Goal: Task Accomplishment & Management: Manage account settings

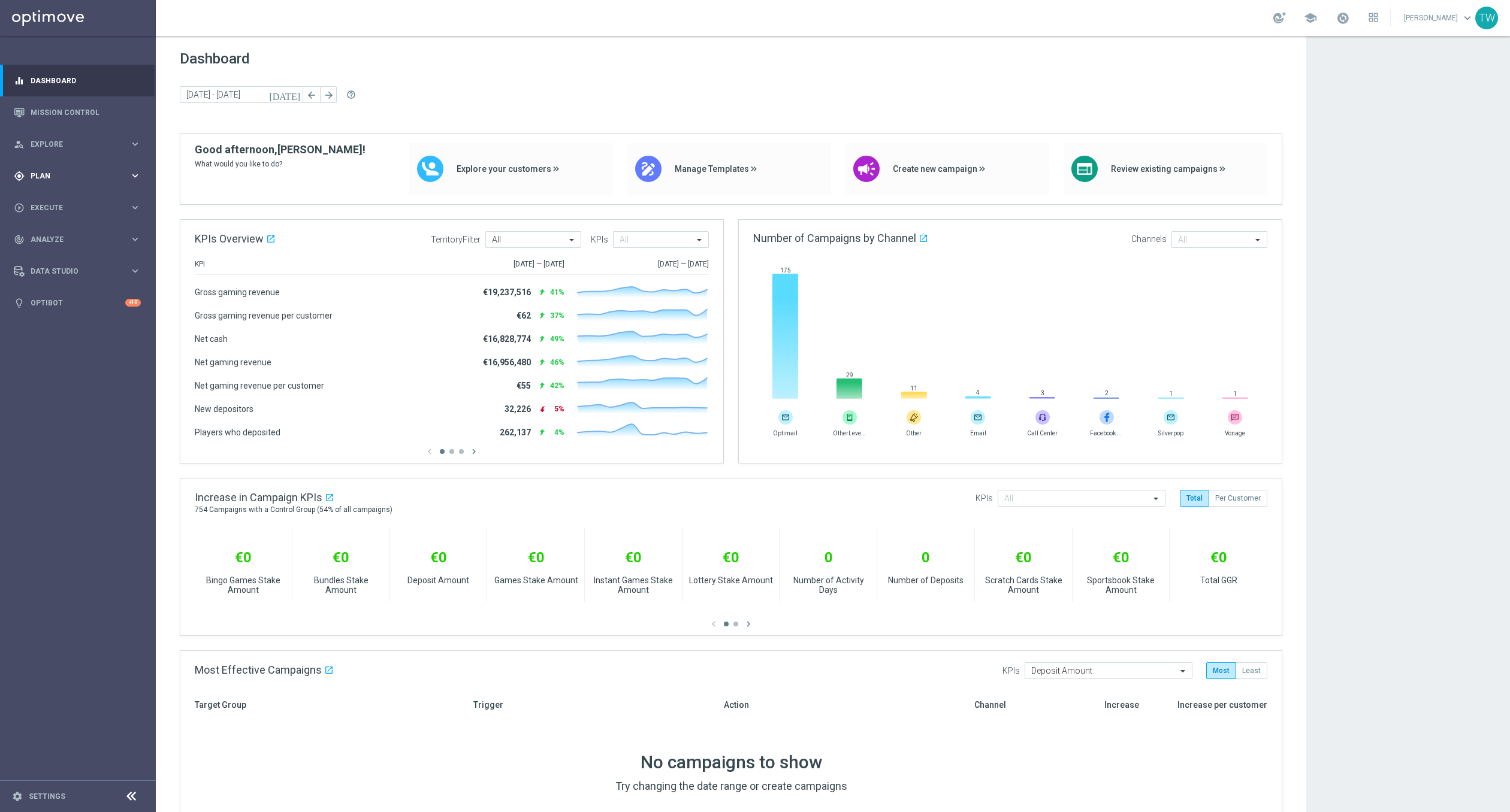
click at [135, 182] on div "gps_fixed Plan keyboard_arrow_right" at bounding box center [77, 176] width 155 height 32
click at [79, 200] on link "Target Groups" at bounding box center [77, 200] width 93 height 9
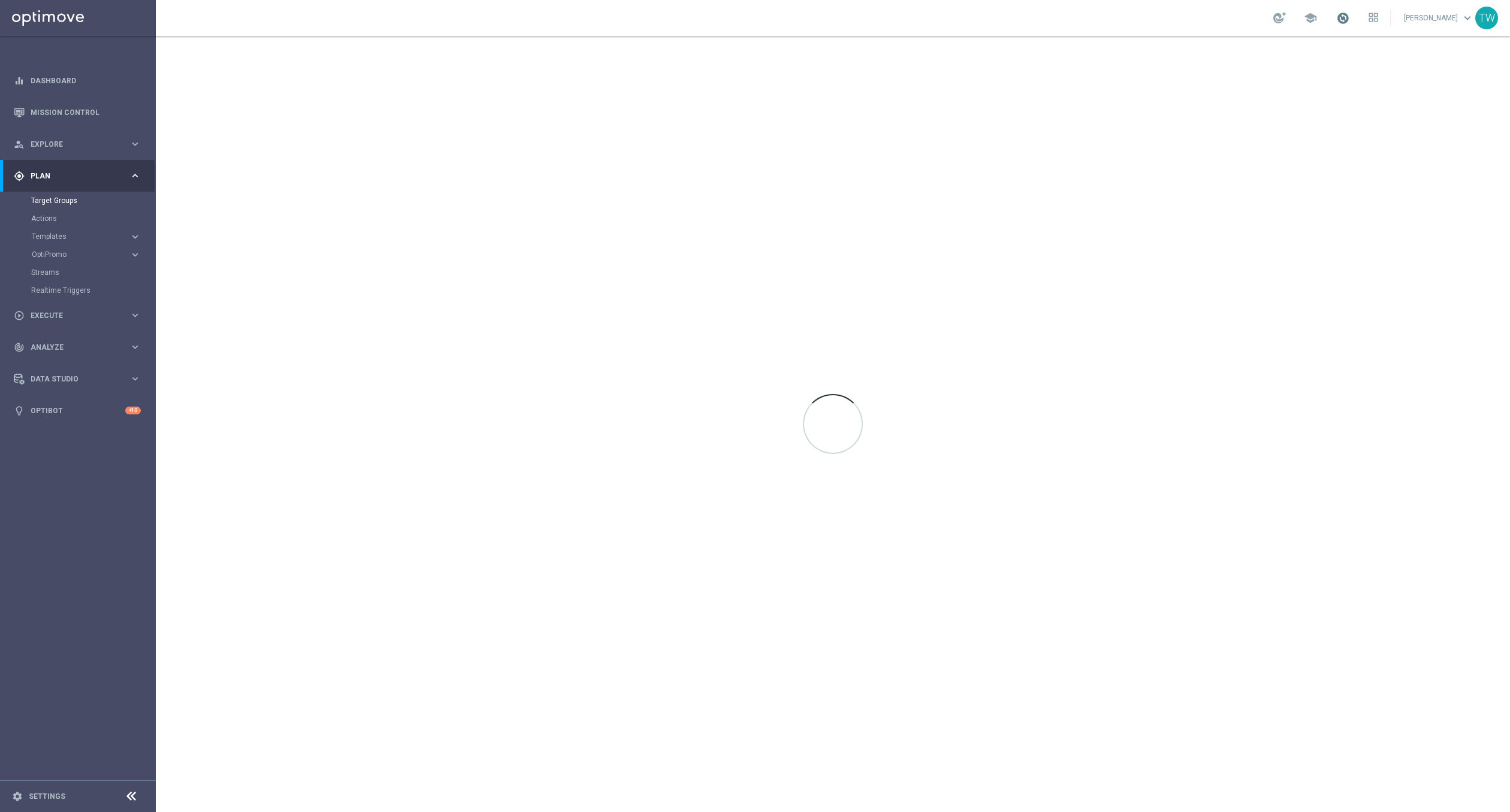
click at [1349, 19] on span at bounding box center [1343, 18] width 13 height 13
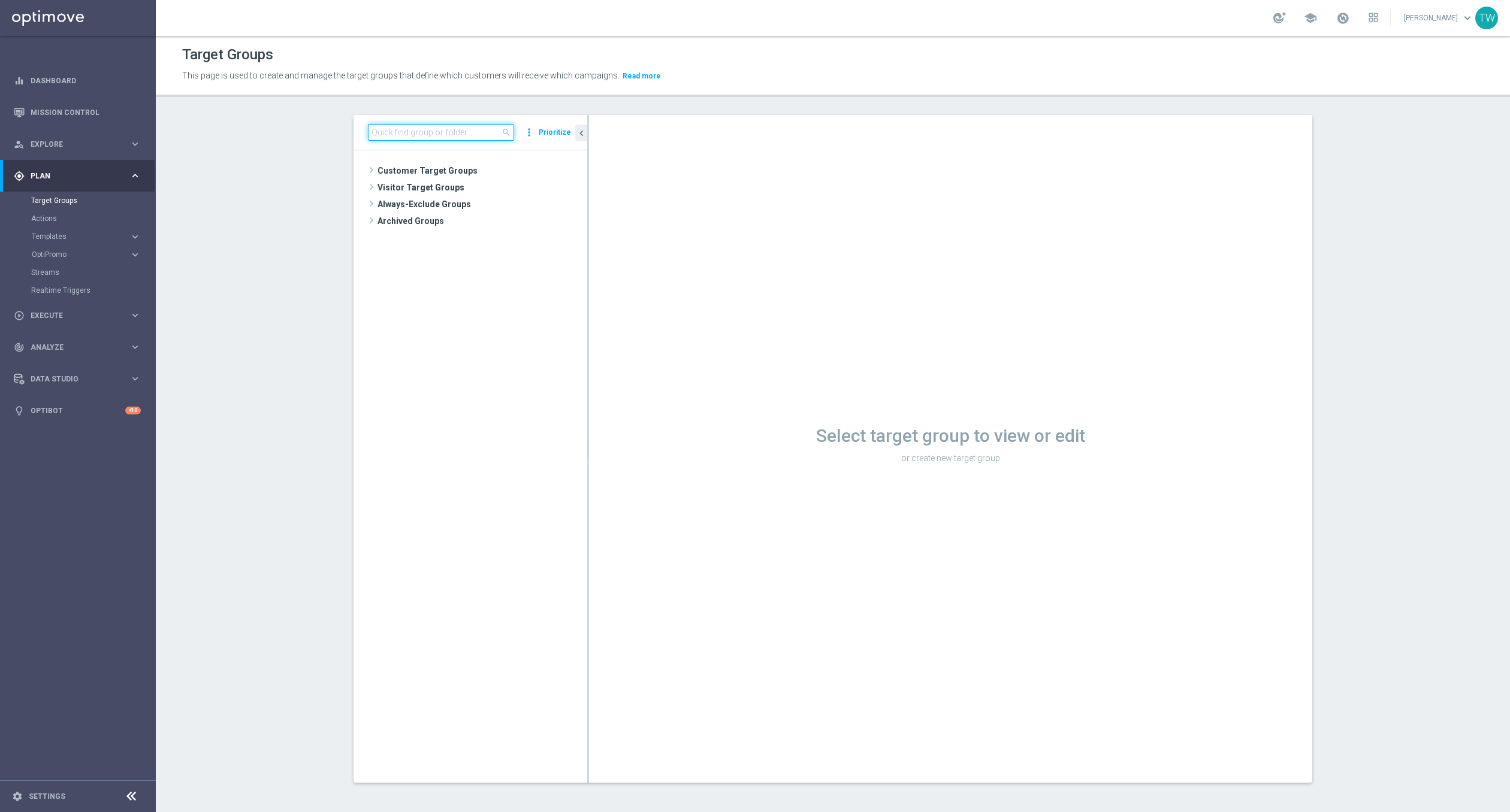
click at [468, 131] on input at bounding box center [440, 132] width 146 height 17
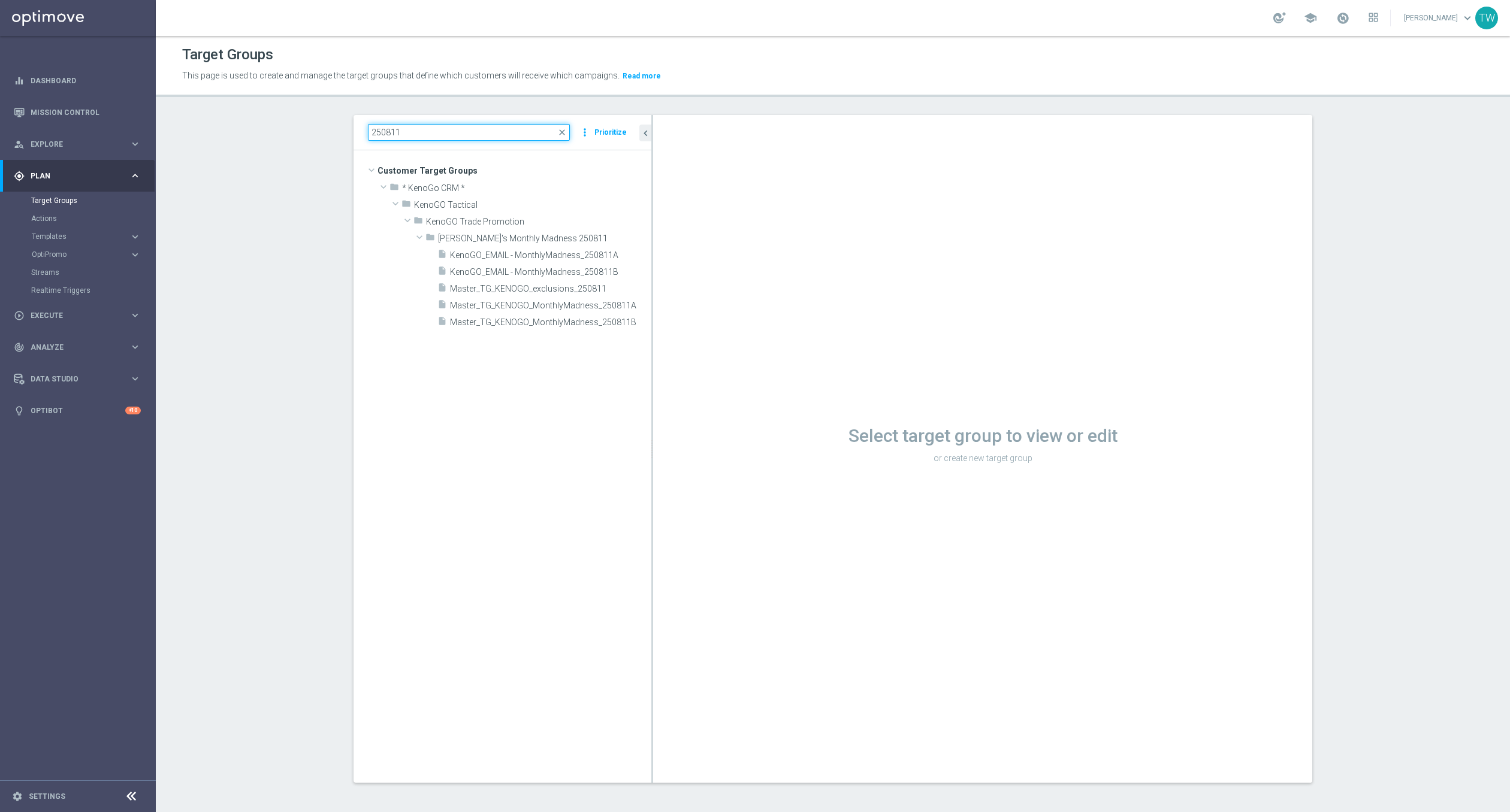
drag, startPoint x: 587, startPoint y: 374, endPoint x: 692, endPoint y: 375, distance: 105.0
click at [692, 375] on as-split "250811 close more_vert Prioritize Customer Target Groups library_add create_new…" at bounding box center [832, 449] width 958 height 668
type input "250811"
click at [582, 314] on div "insert_drive_file Master_TG_KENOGO_MonthlyMadness_250811B" at bounding box center [544, 321] width 214 height 17
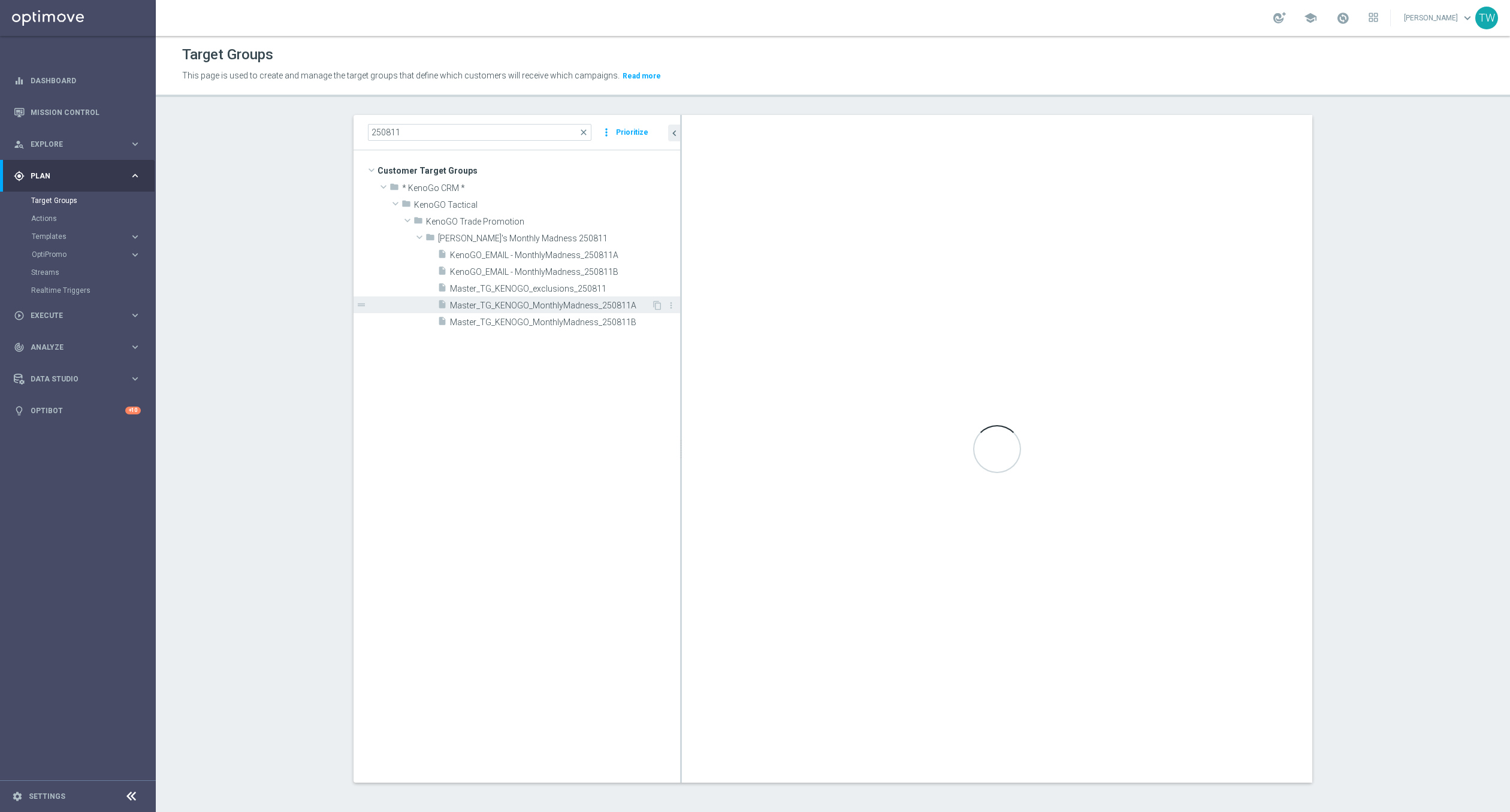
click at [569, 304] on span "Master_TG_KENOGO_MonthlyMadness_250811A" at bounding box center [550, 305] width 201 height 10
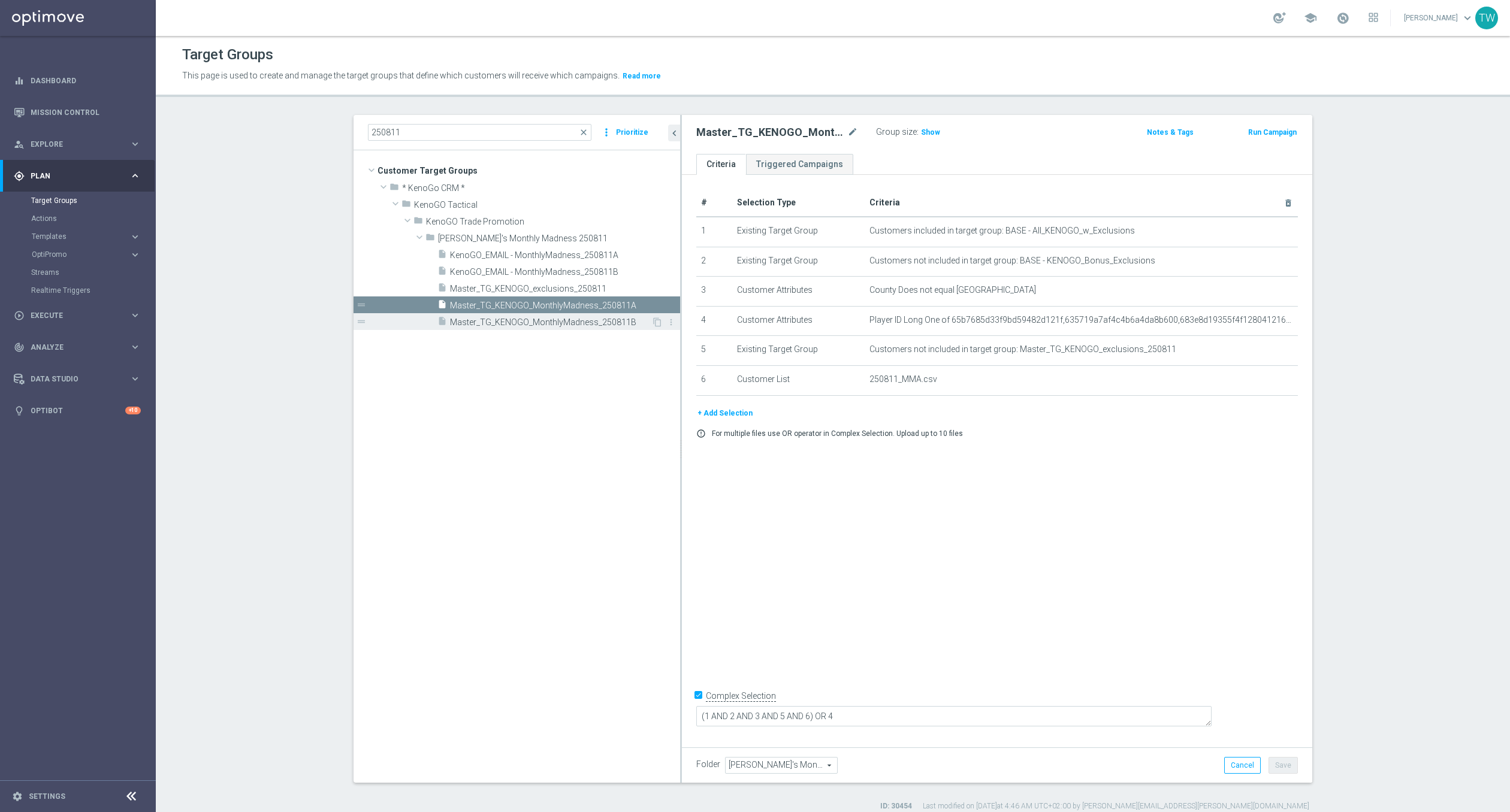
click at [560, 318] on span "Master_TG_KENOGO_MonthlyMadness_250811B" at bounding box center [550, 322] width 201 height 10
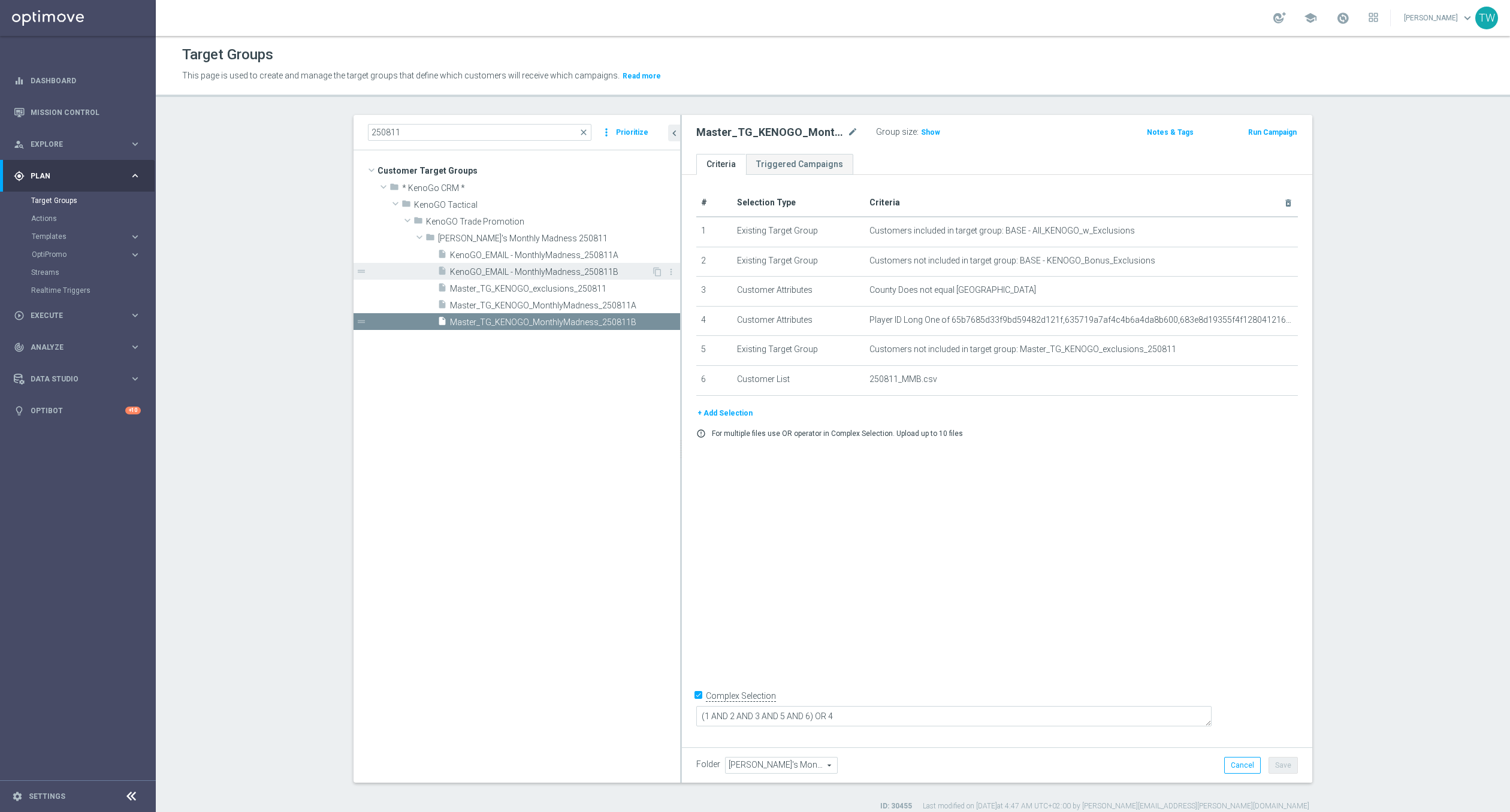
click at [557, 273] on span "KenoGO_EMAIL - MonthlyMadness_250811B" at bounding box center [550, 272] width 201 height 10
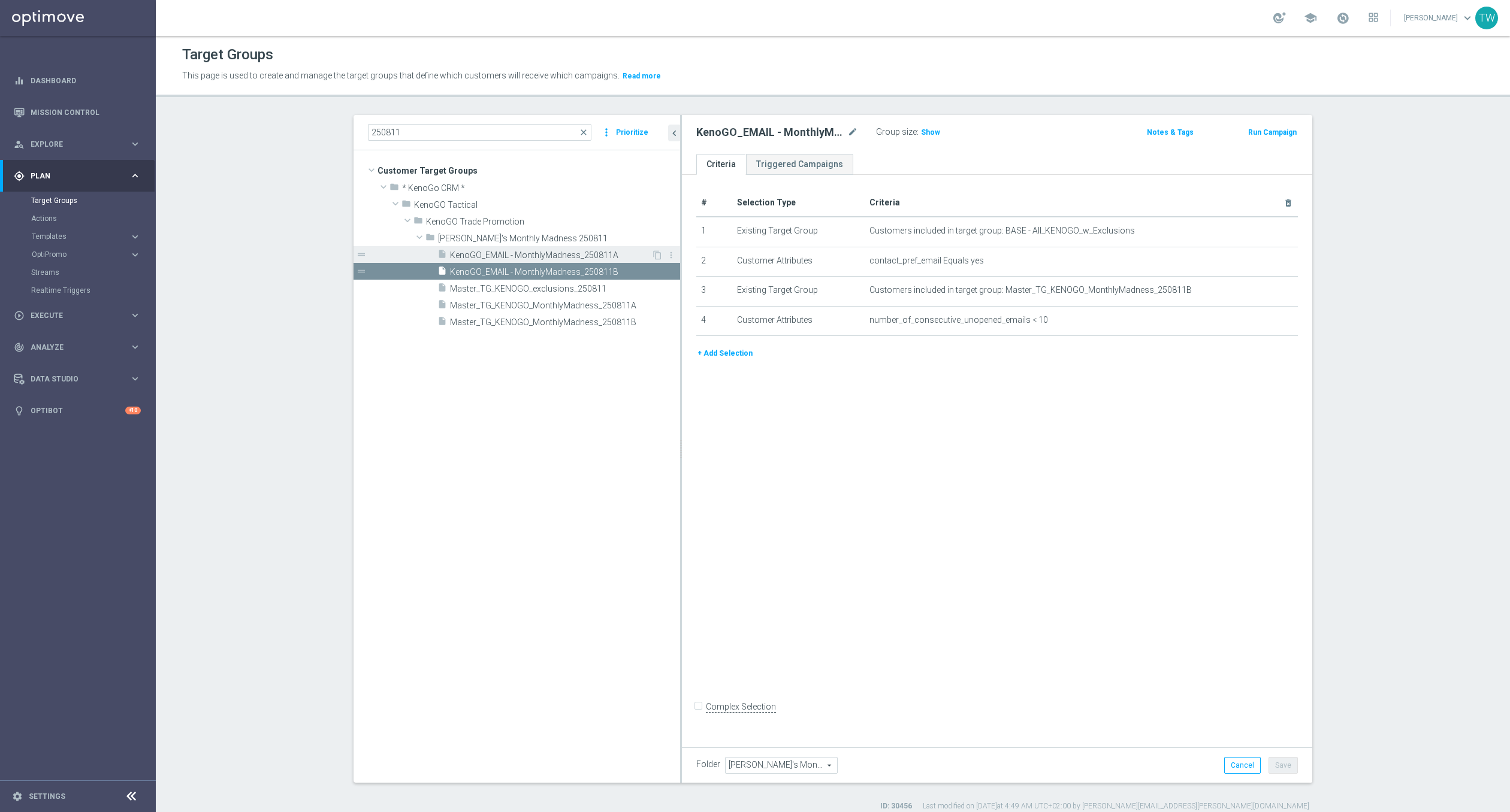
click at [557, 259] on span "KenoGO_EMAIL - MonthlyMadness_250811A" at bounding box center [550, 255] width 201 height 10
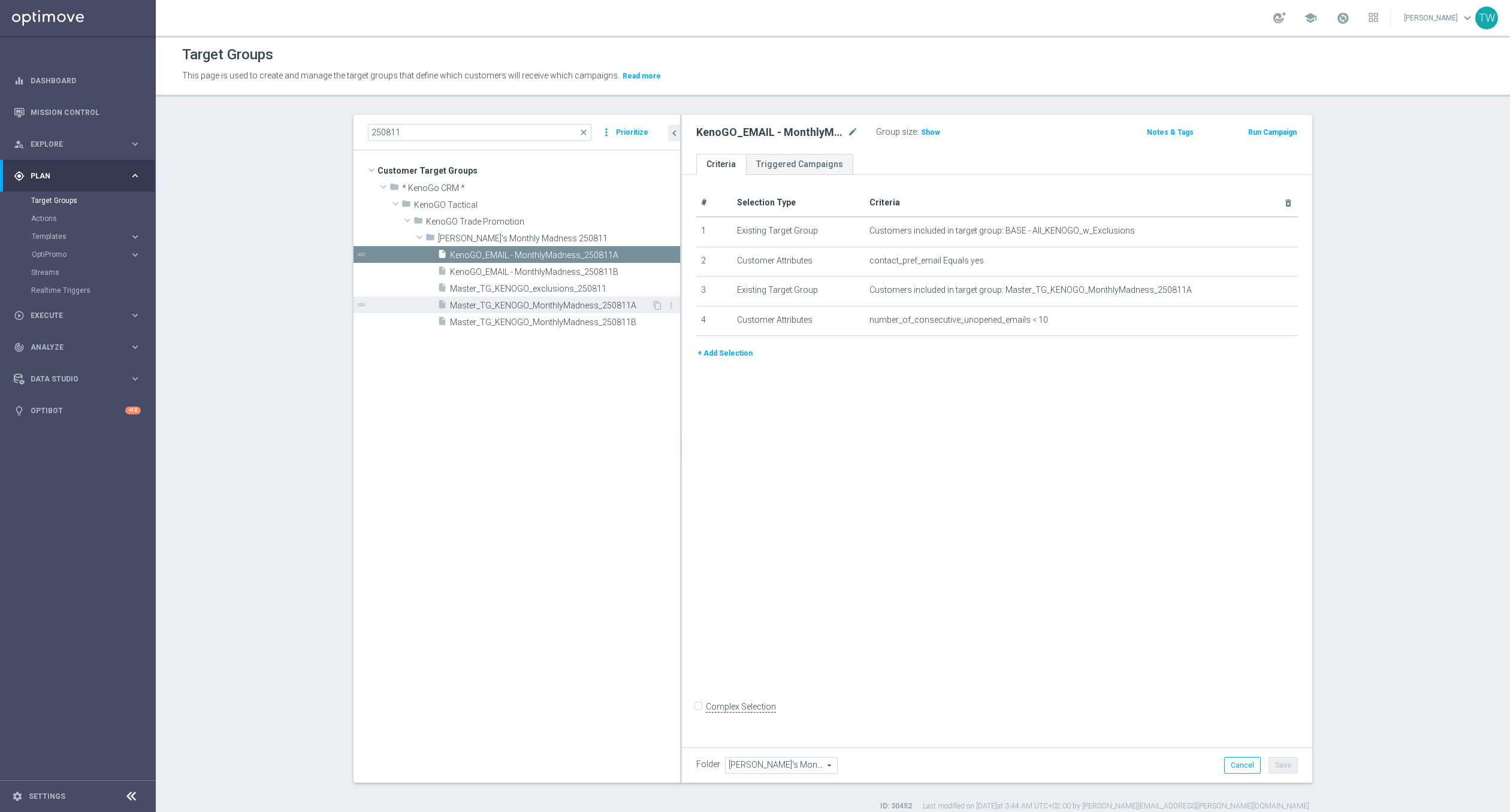
click at [594, 306] on span "Master_TG_KENOGO_MonthlyMadness_250811A" at bounding box center [550, 305] width 201 height 10
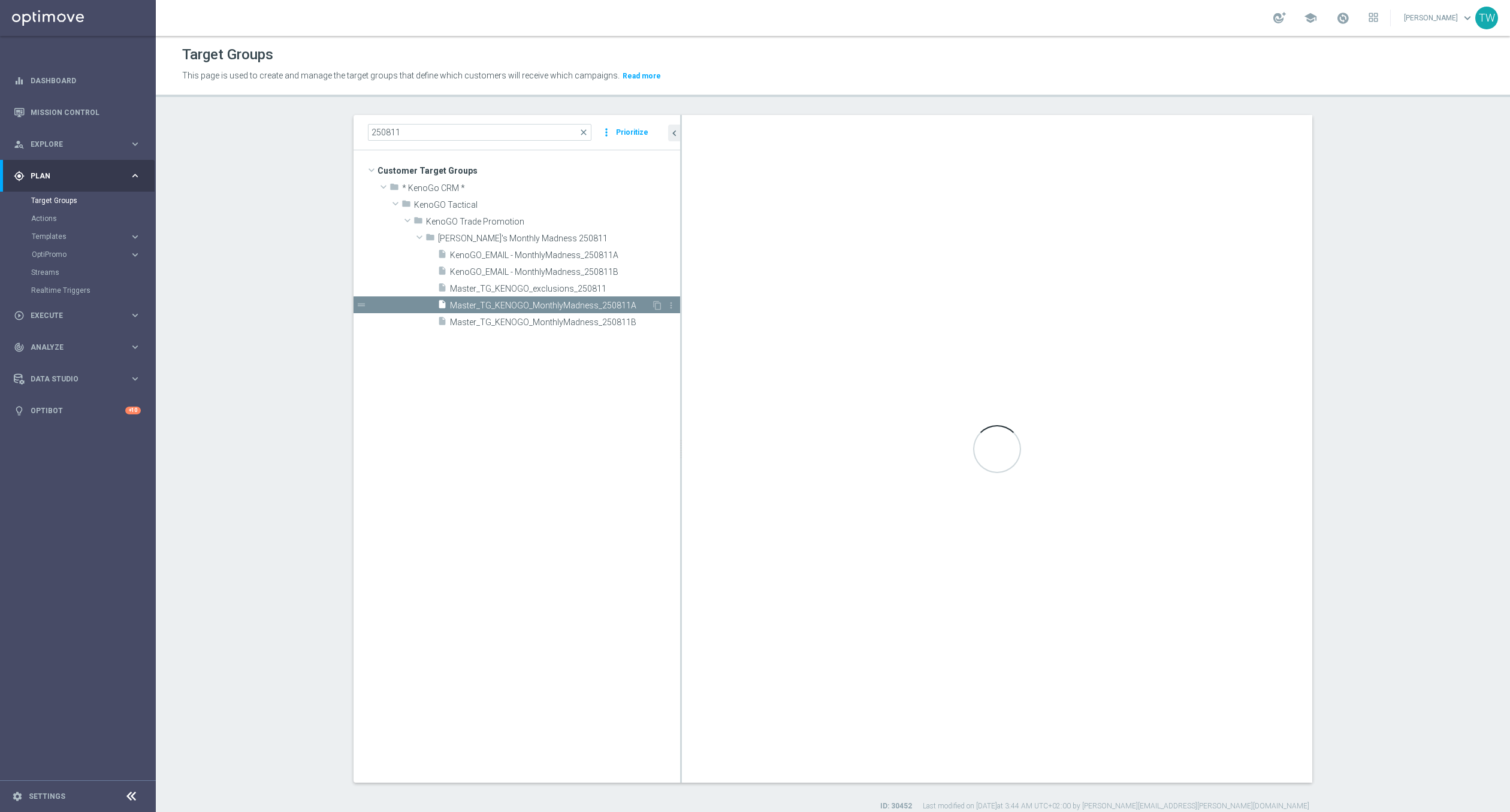
checkbox input "true"
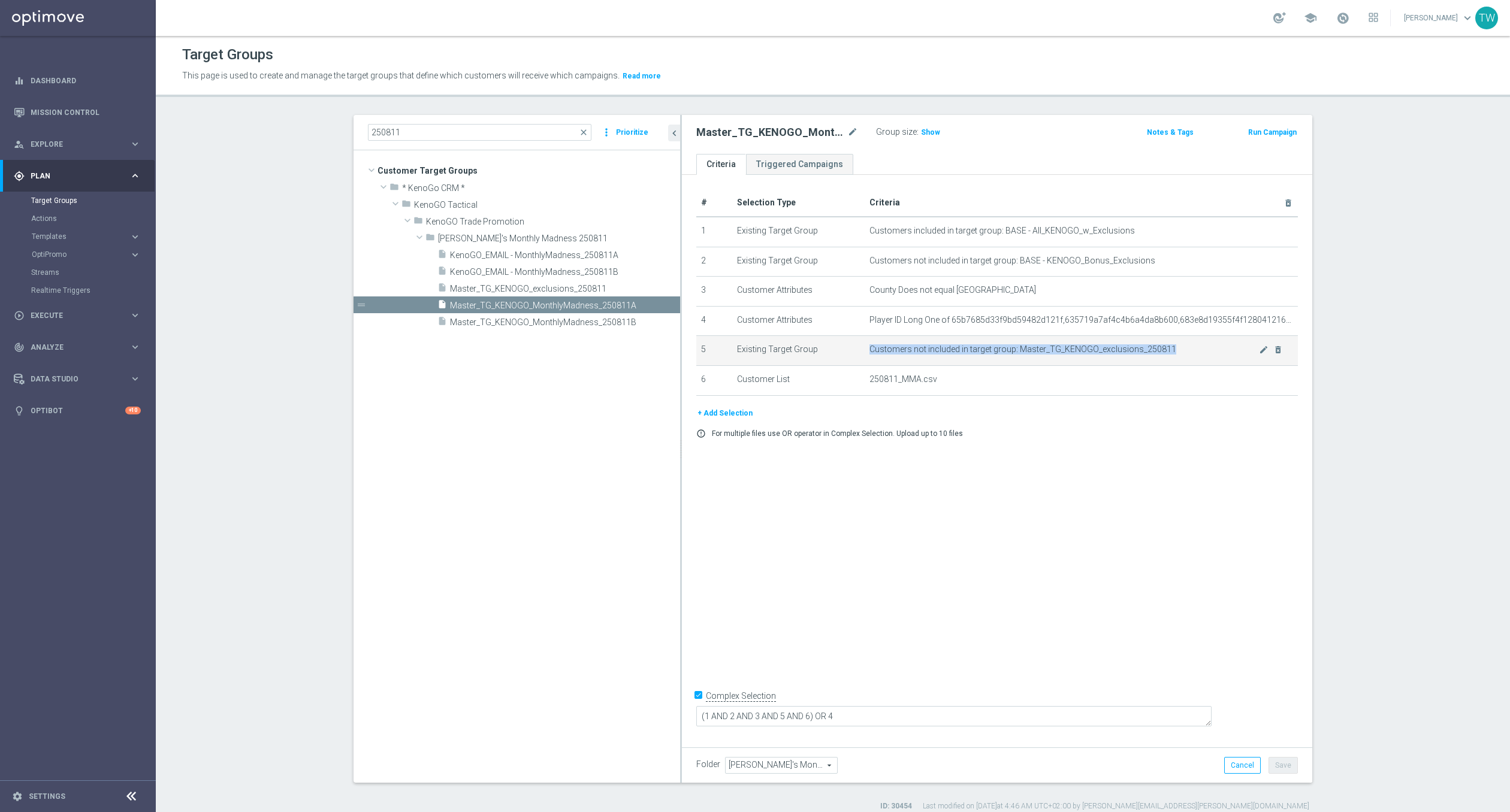
drag, startPoint x: 869, startPoint y: 347, endPoint x: 1187, endPoint y: 360, distance: 318.3
click at [1187, 360] on td "Customers not included in target group: Master_TG_KENOGO_exclusions_250811 mode…" at bounding box center [1081, 350] width 433 height 30
copy span "Customers not included in target group: Master_TG_KENOGO_exclusions_250811"
click at [523, 465] on tree-viewport "Customer Target Groups library_add create_new_folder folder" at bounding box center [517, 466] width 327 height 632
click at [58, 201] on link "Target Groups" at bounding box center [77, 200] width 93 height 9
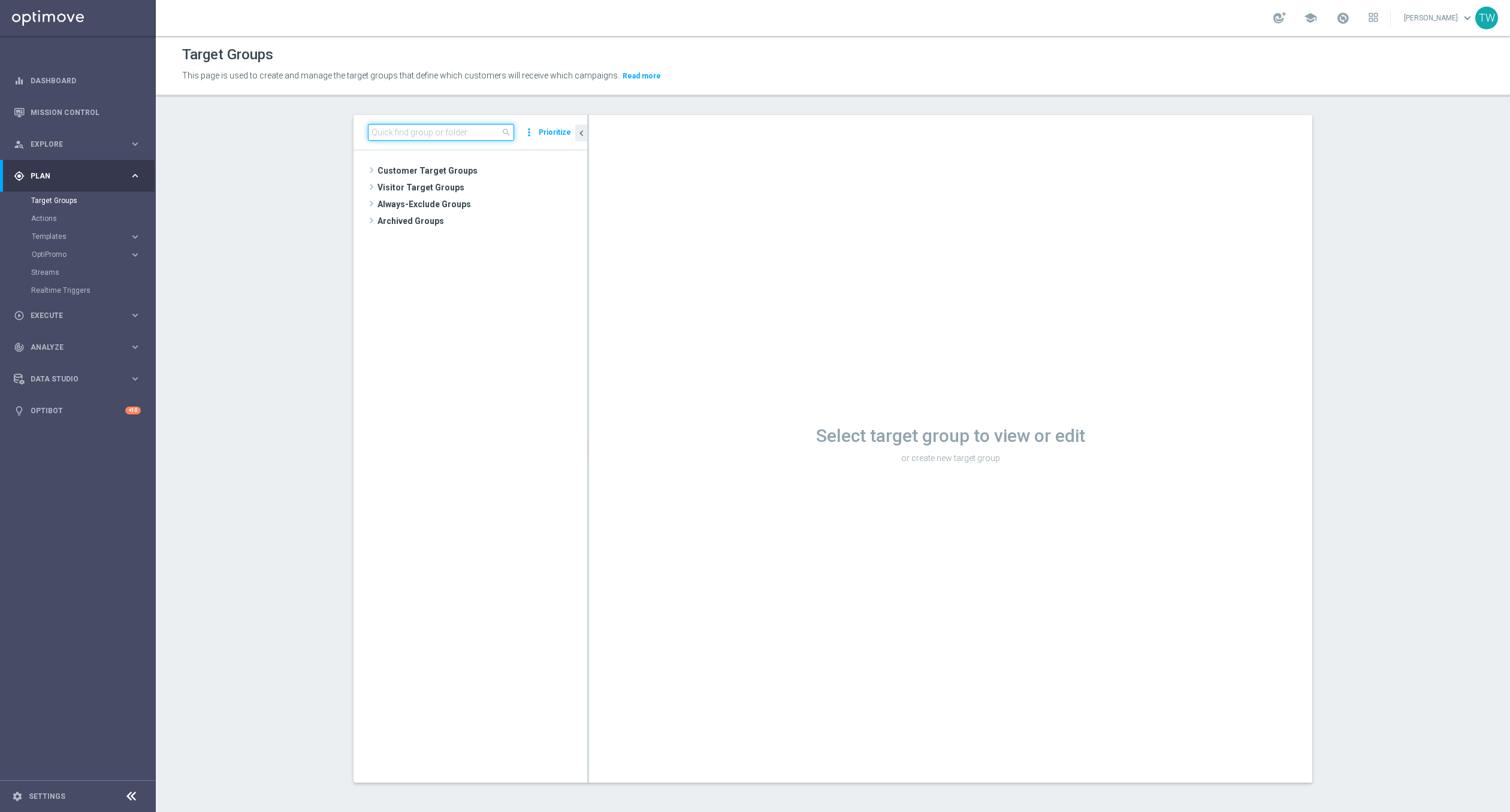
click at [425, 126] on input at bounding box center [440, 132] width 146 height 17
type input "3"
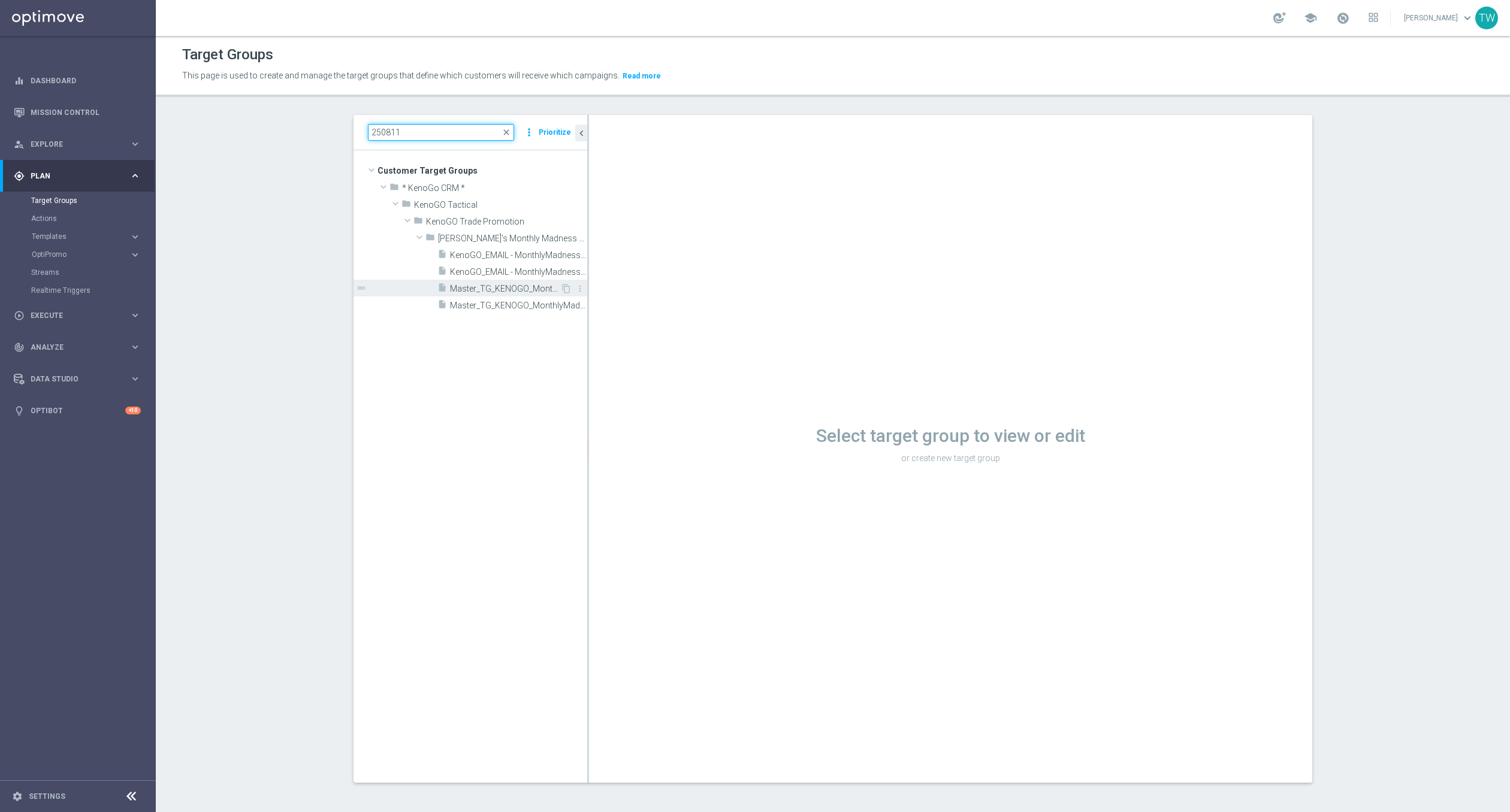
type input "250811"
click at [495, 294] on div "insert_drive_file Master_TG_KENOGO_MonthlyMadness_250811A" at bounding box center [499, 288] width 123 height 17
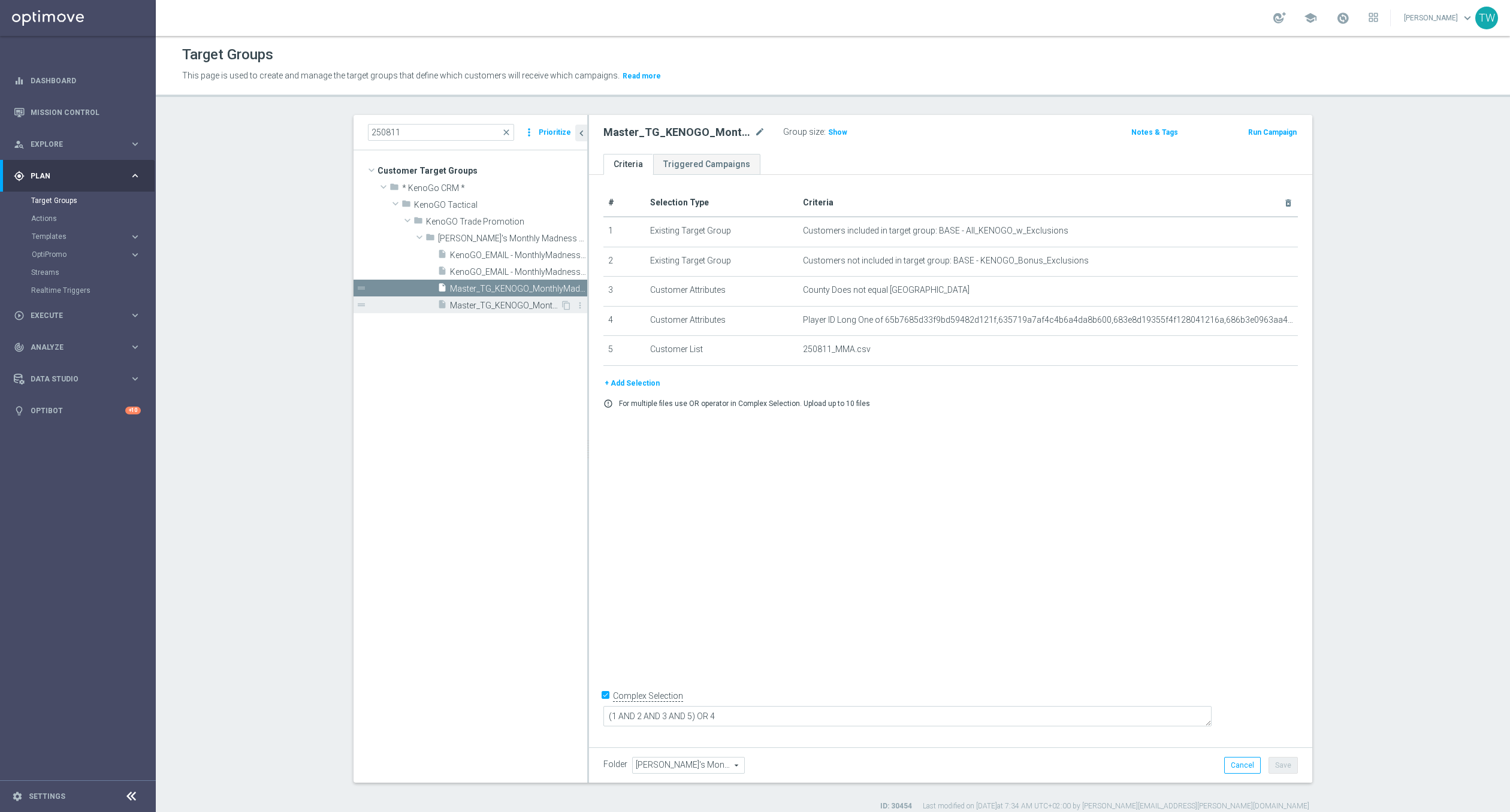
click at [505, 303] on span "Master_TG_KENOGO_MonthlyMadness_250811B" at bounding box center [505, 305] width 110 height 10
click at [499, 284] on span "Master_TG_KENOGO_MonthlyMadness_250811A" at bounding box center [505, 288] width 110 height 10
click at [85, 235] on span "Templates" at bounding box center [75, 236] width 86 height 7
click at [54, 251] on link "Optimail" at bounding box center [81, 255] width 87 height 9
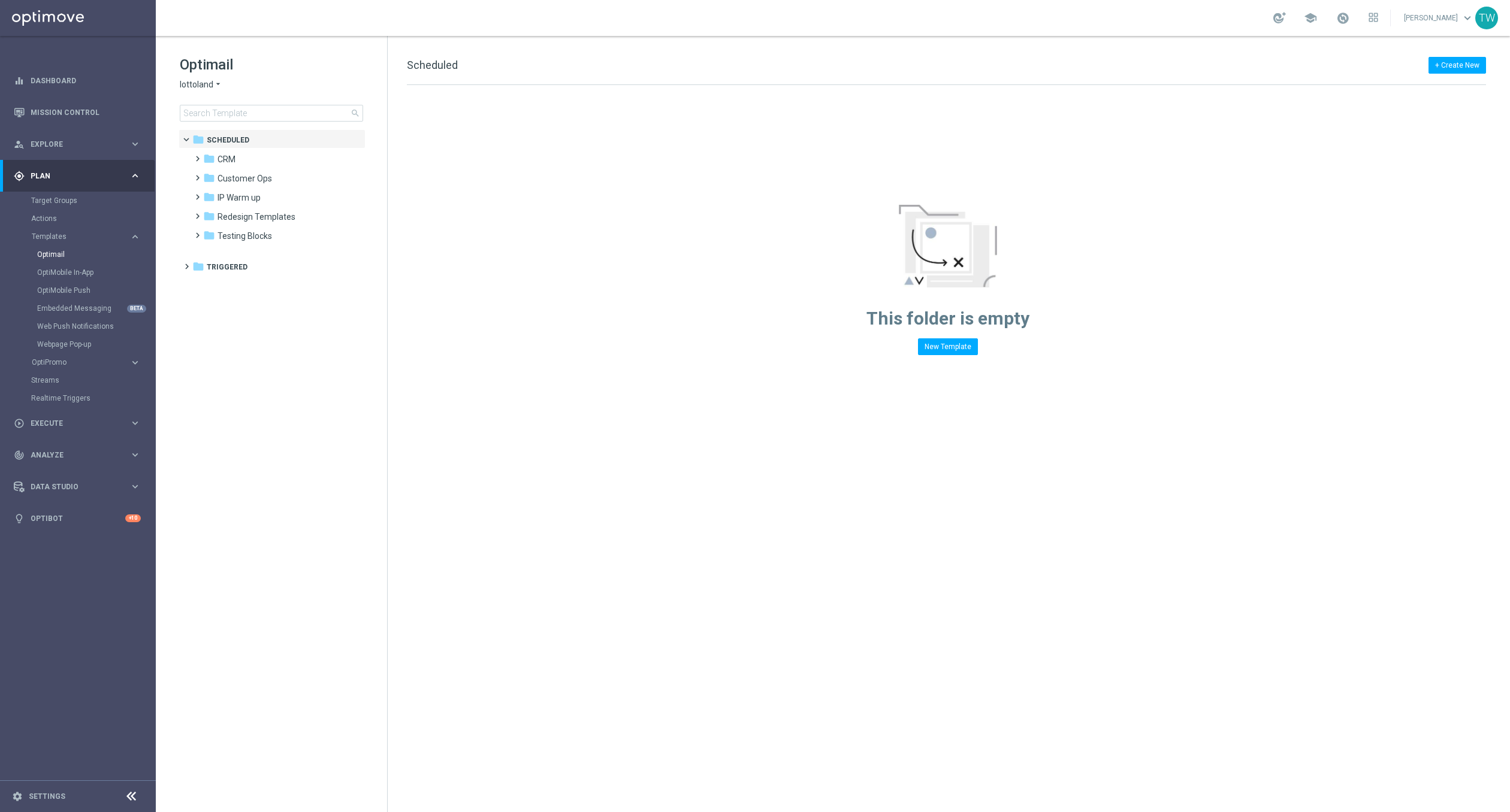
click at [200, 81] on span "lottoland" at bounding box center [196, 85] width 34 height 11
click at [208, 118] on div "KenoGO" at bounding box center [226, 112] width 90 height 15
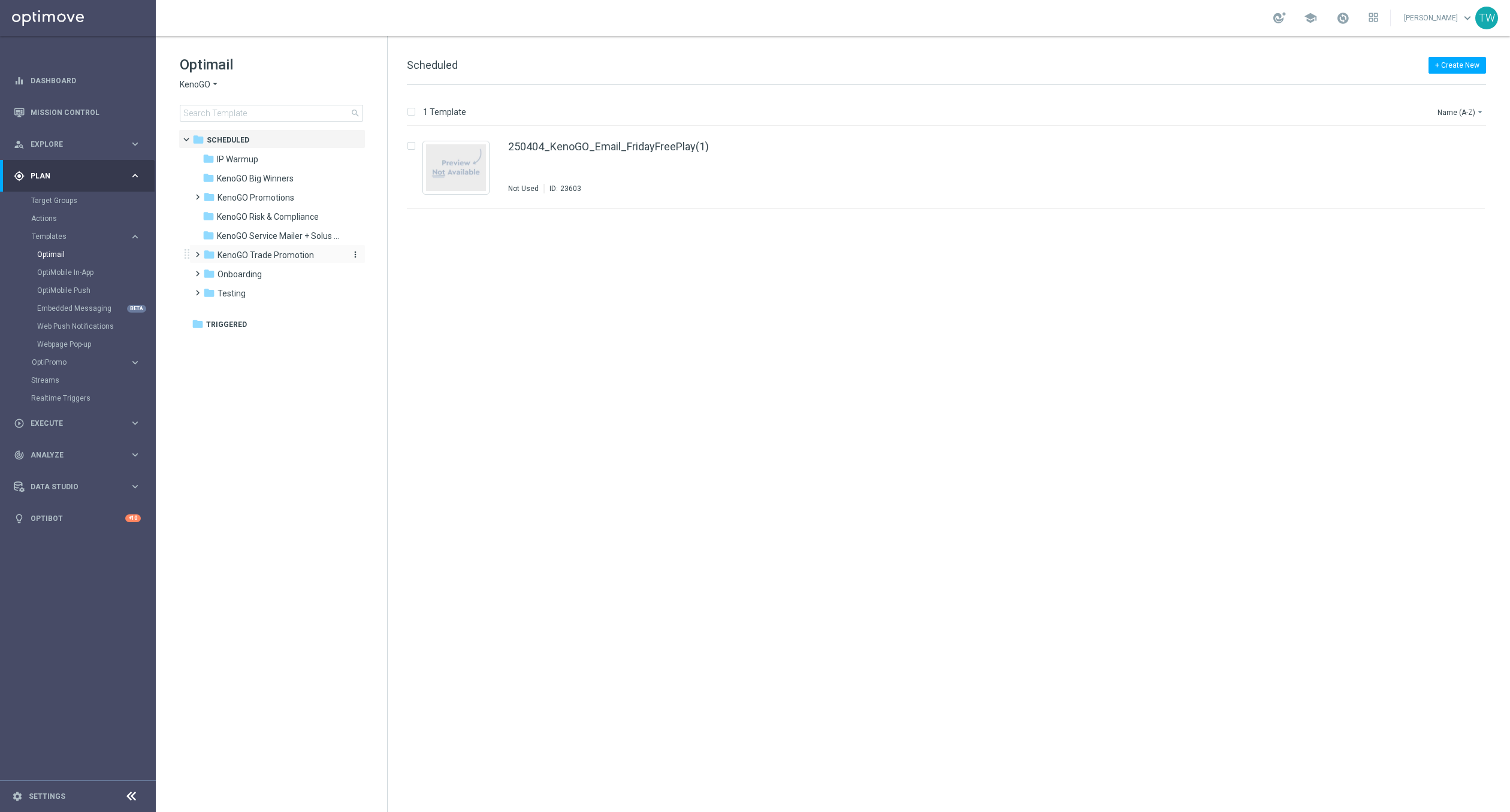
click at [288, 251] on span "KenoGO Trade Promotion" at bounding box center [266, 255] width 97 height 11
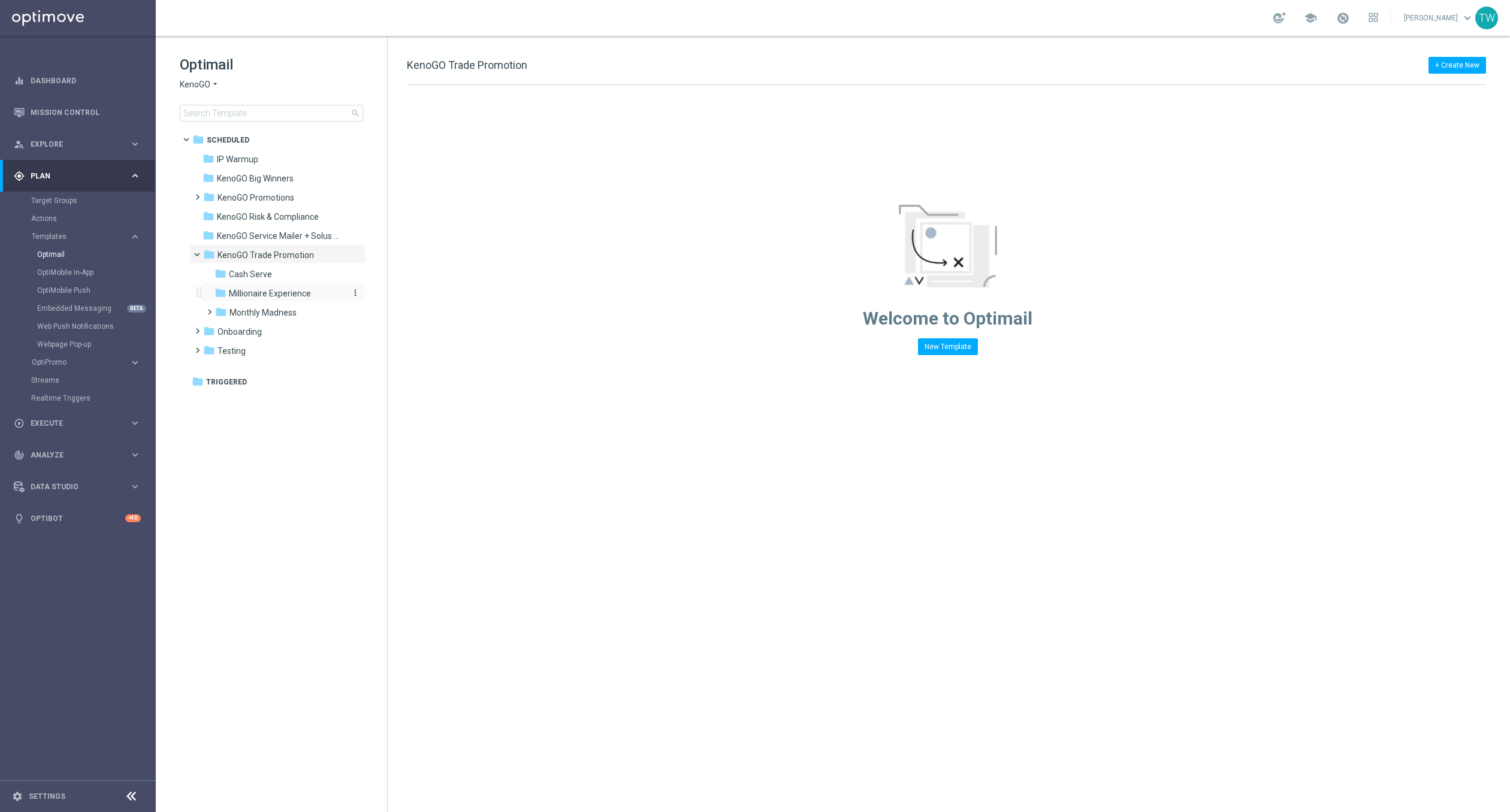
click at [277, 299] on div "folder Millionaire Experience" at bounding box center [278, 294] width 128 height 14
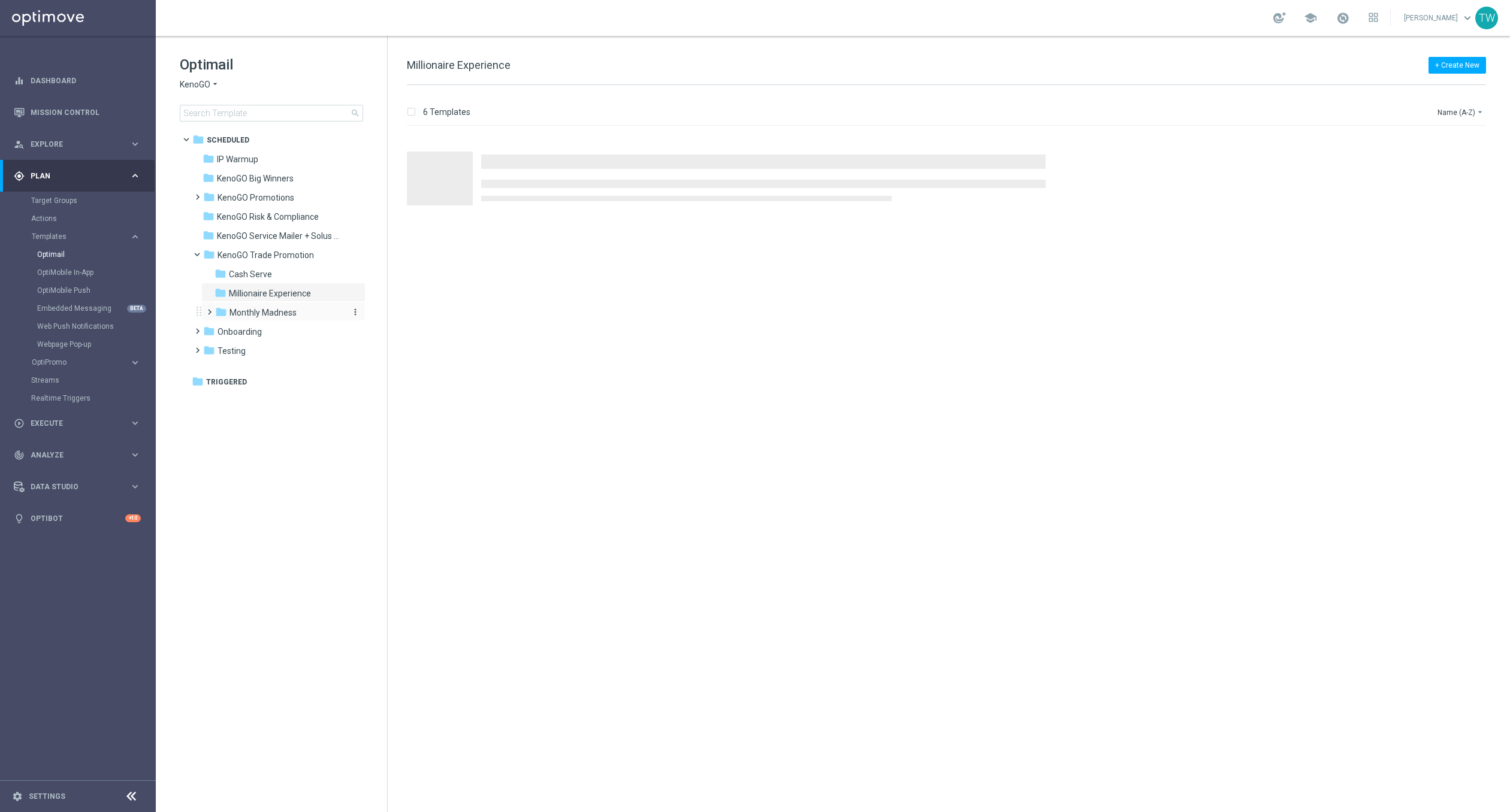
click at [271, 307] on span "Monthly Madness" at bounding box center [263, 313] width 67 height 11
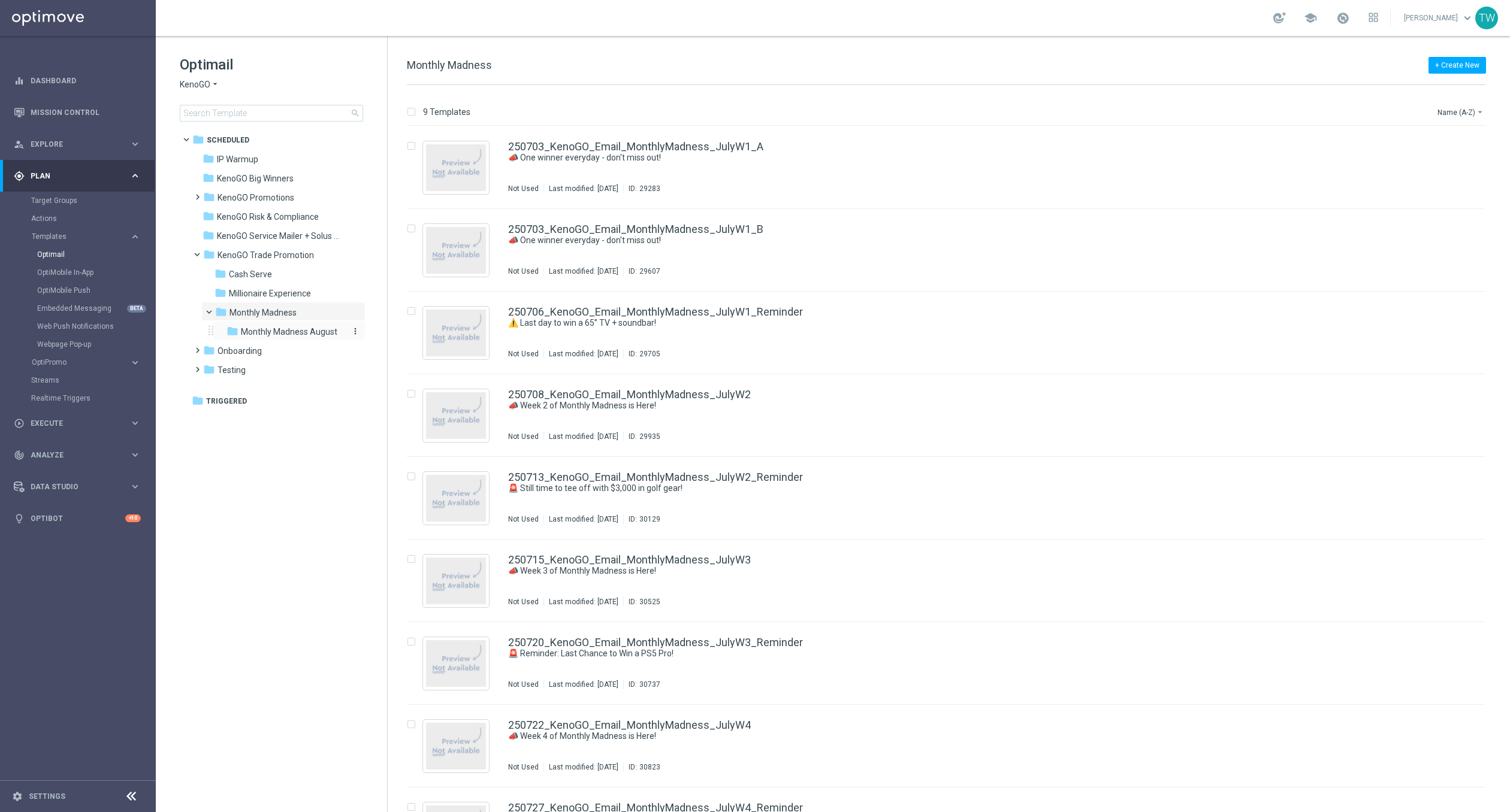
click at [303, 331] on span "Monthly Madness August" at bounding box center [289, 332] width 97 height 11
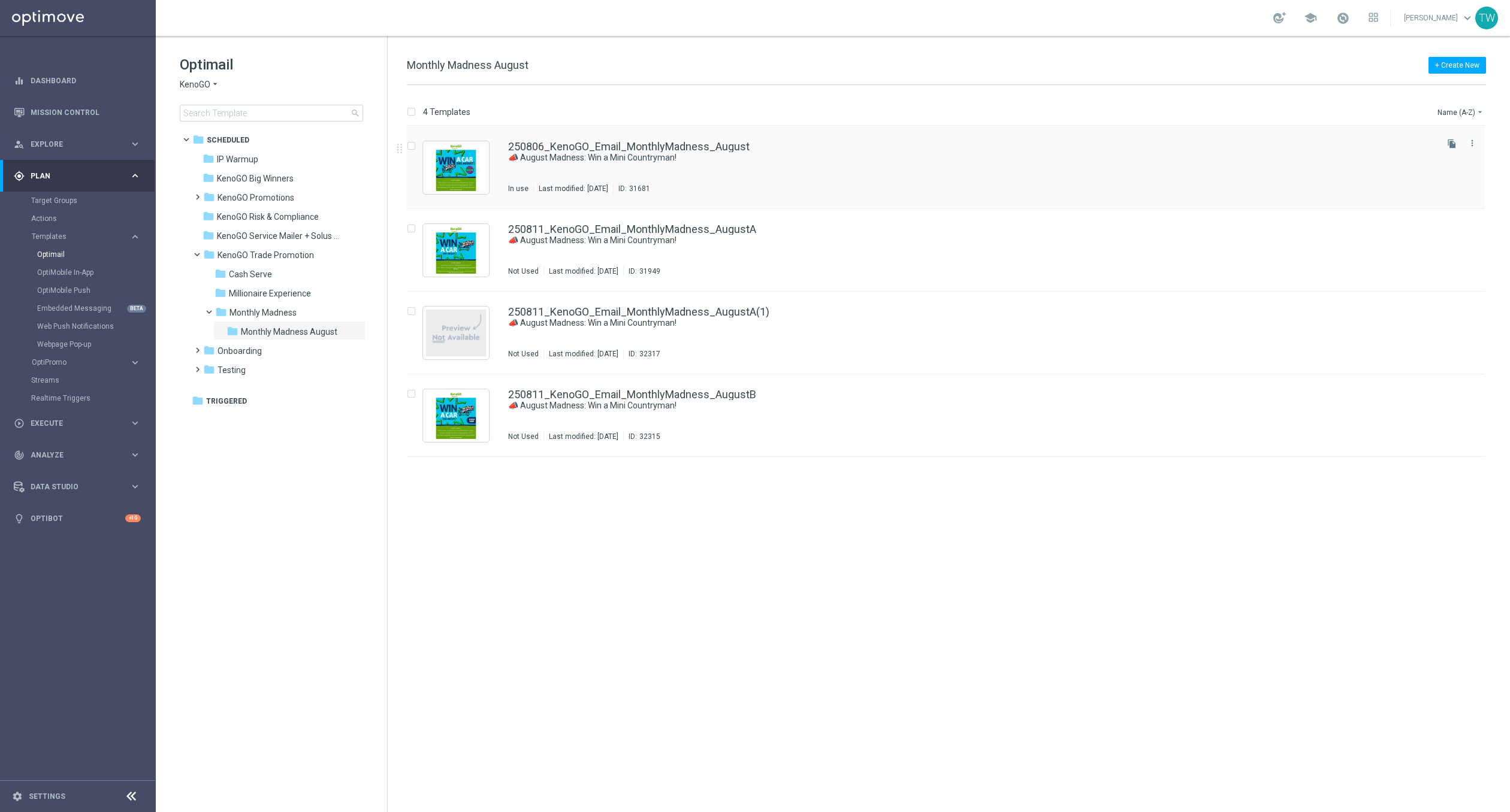
click at [710, 136] on div "250806_KenoGO_Email_MonthlyMadness_August 📣 August Madness: Win a Mini Countrym…" at bounding box center [946, 167] width 1078 height 83
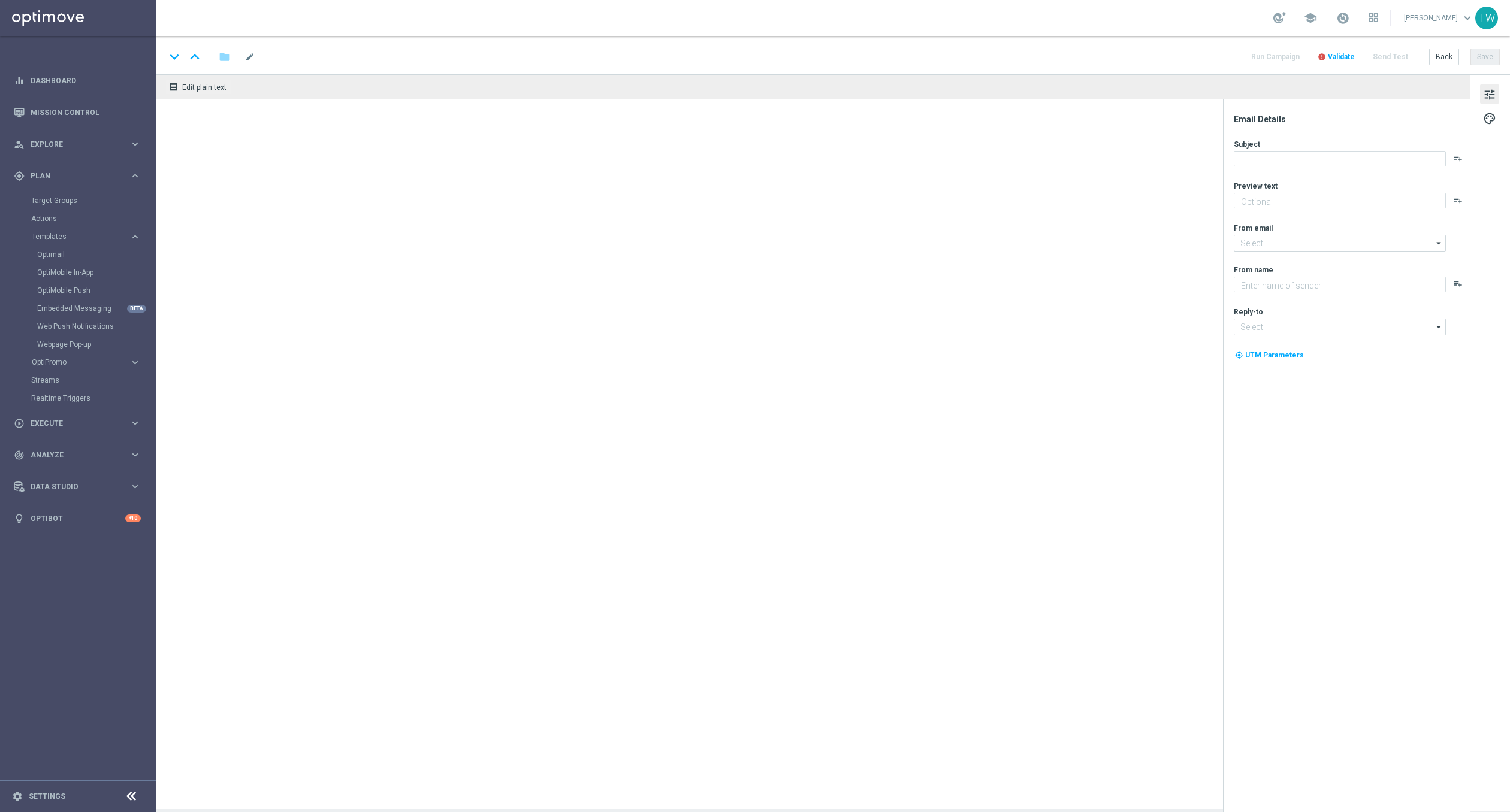
type textarea "Enter now for your chance to drive away in style!"
type input "[EMAIL_ADDRESS][DOMAIN_NAME]"
type textarea "KenoGO"
type input "[EMAIL_ADDRESS][DOMAIN_NAME]"
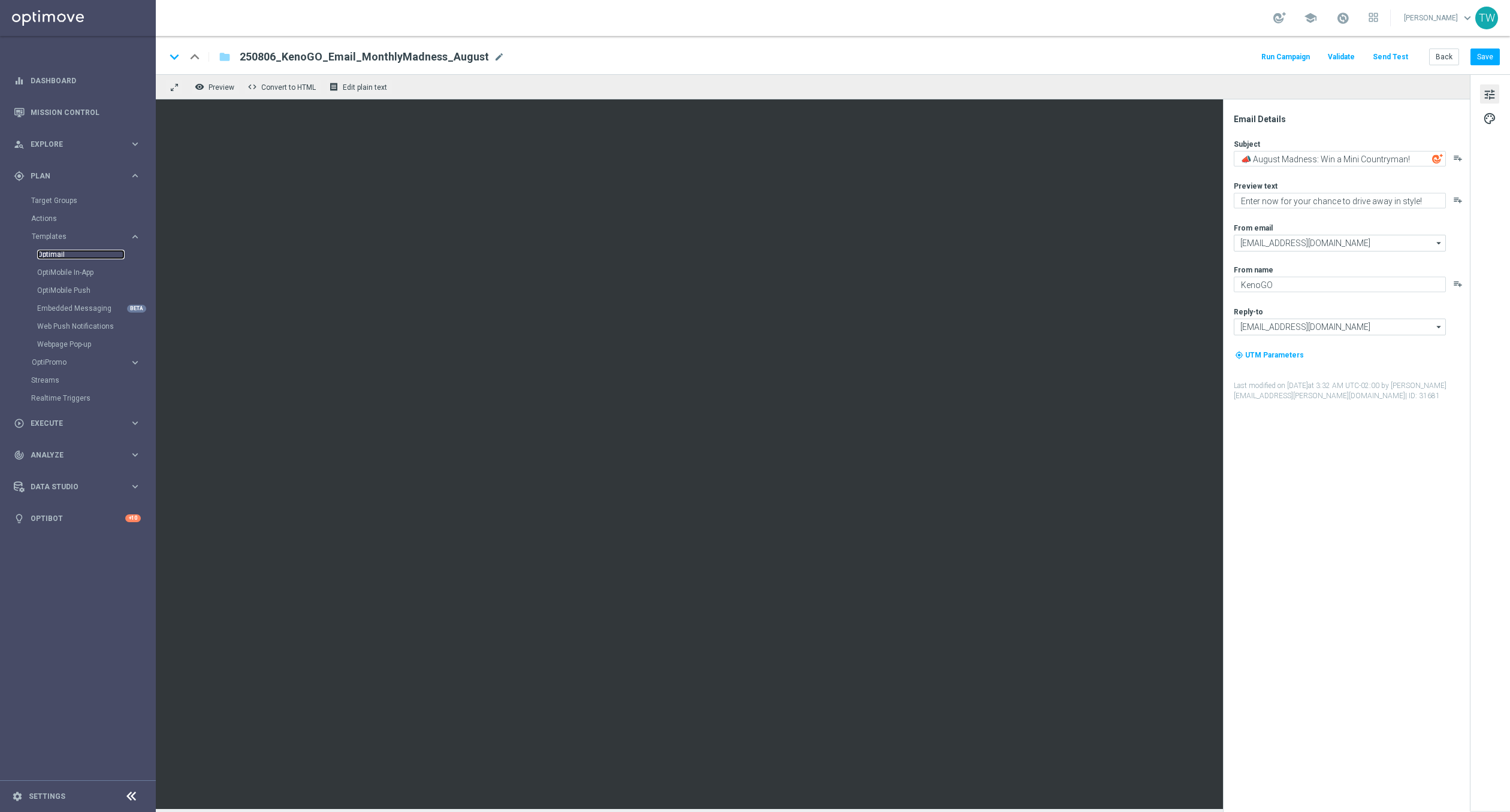
click at [61, 251] on link "Optimail" at bounding box center [81, 255] width 87 height 9
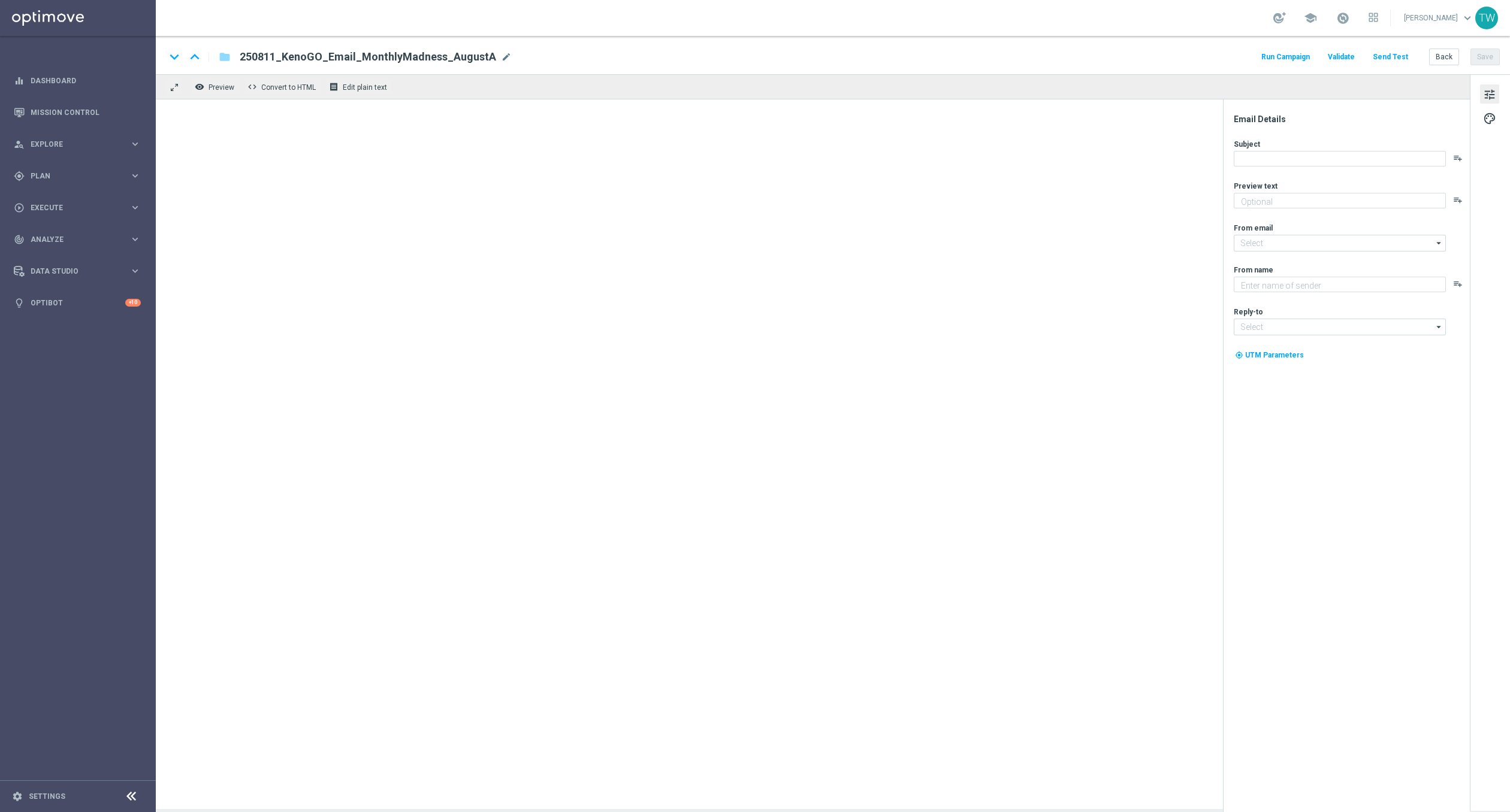
type textarea "Enter now for your chance to drive away in style!"
type input "mail@crm.kenogo.com.au"
type textarea "KenoGO"
type input "support@kenogo.com.au"
type textarea "Enter now for your chance to drive away in style!"
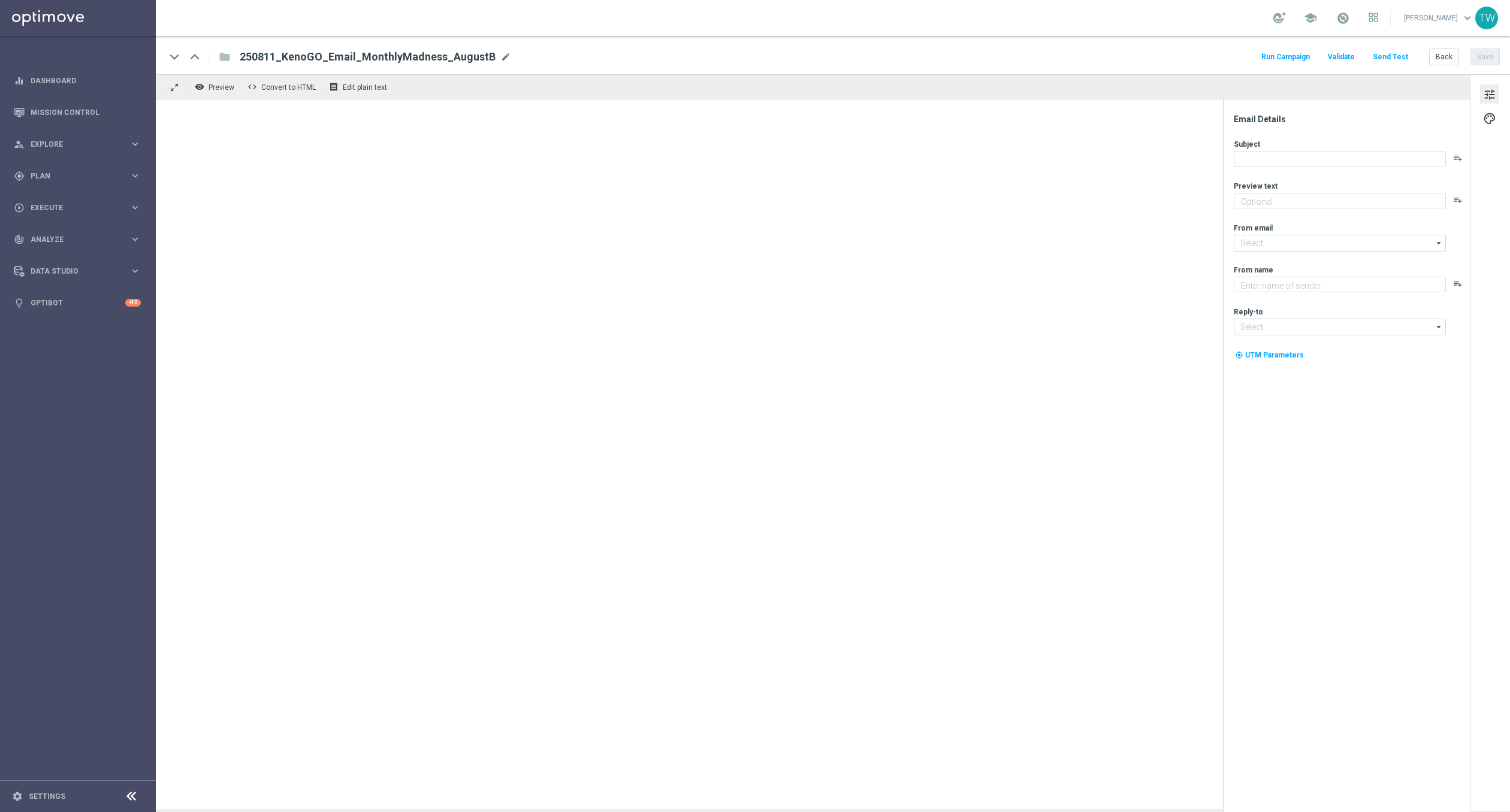
type input "[EMAIL_ADDRESS][DOMAIN_NAME]"
type textarea "KenoGO"
type input "[EMAIL_ADDRESS][DOMAIN_NAME]"
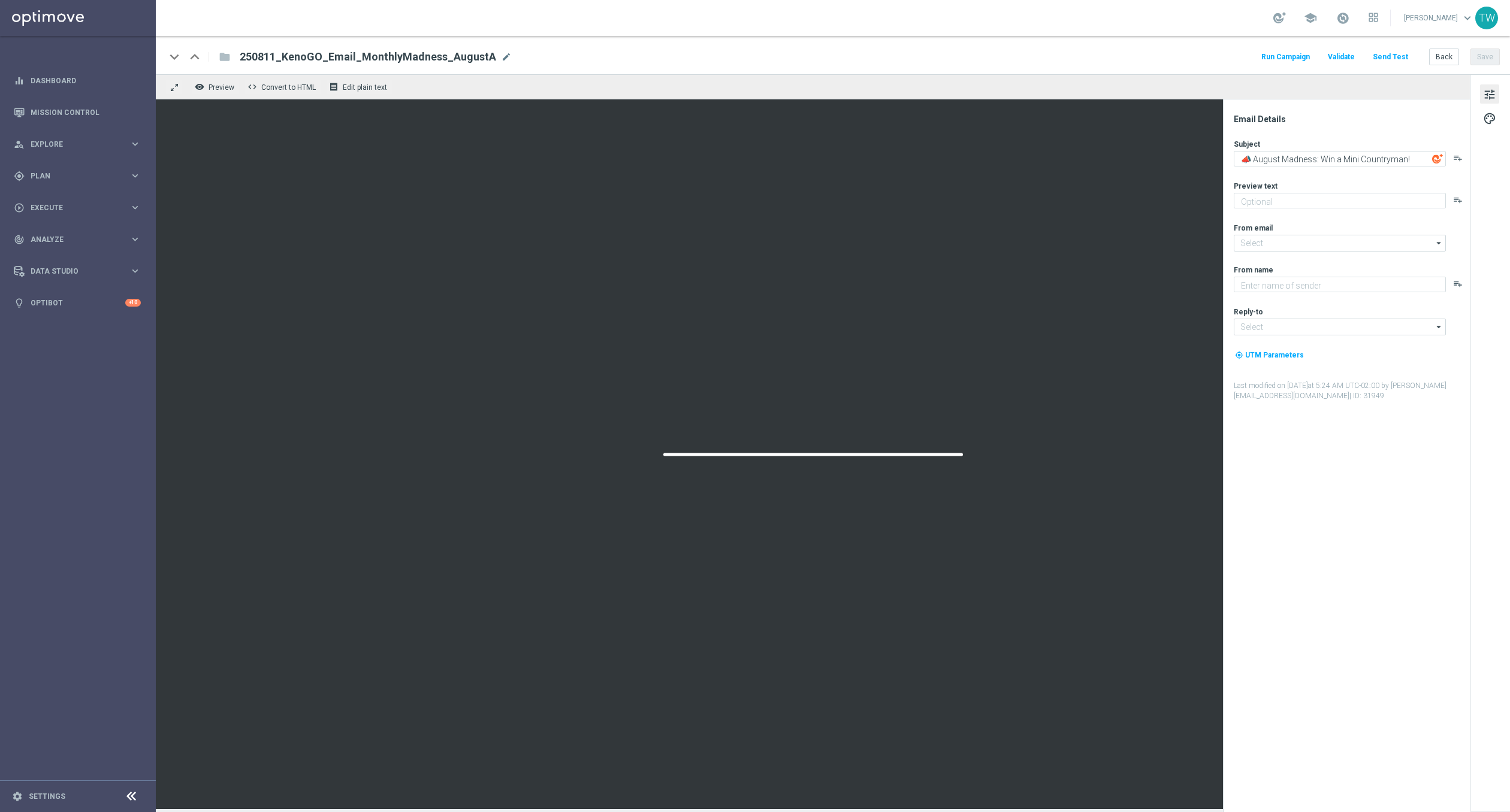
type textarea "Enter now for your chance to drive away in style!"
type input "[EMAIL_ADDRESS][DOMAIN_NAME]"
type textarea "KenoGO"
type input "[EMAIL_ADDRESS][DOMAIN_NAME]"
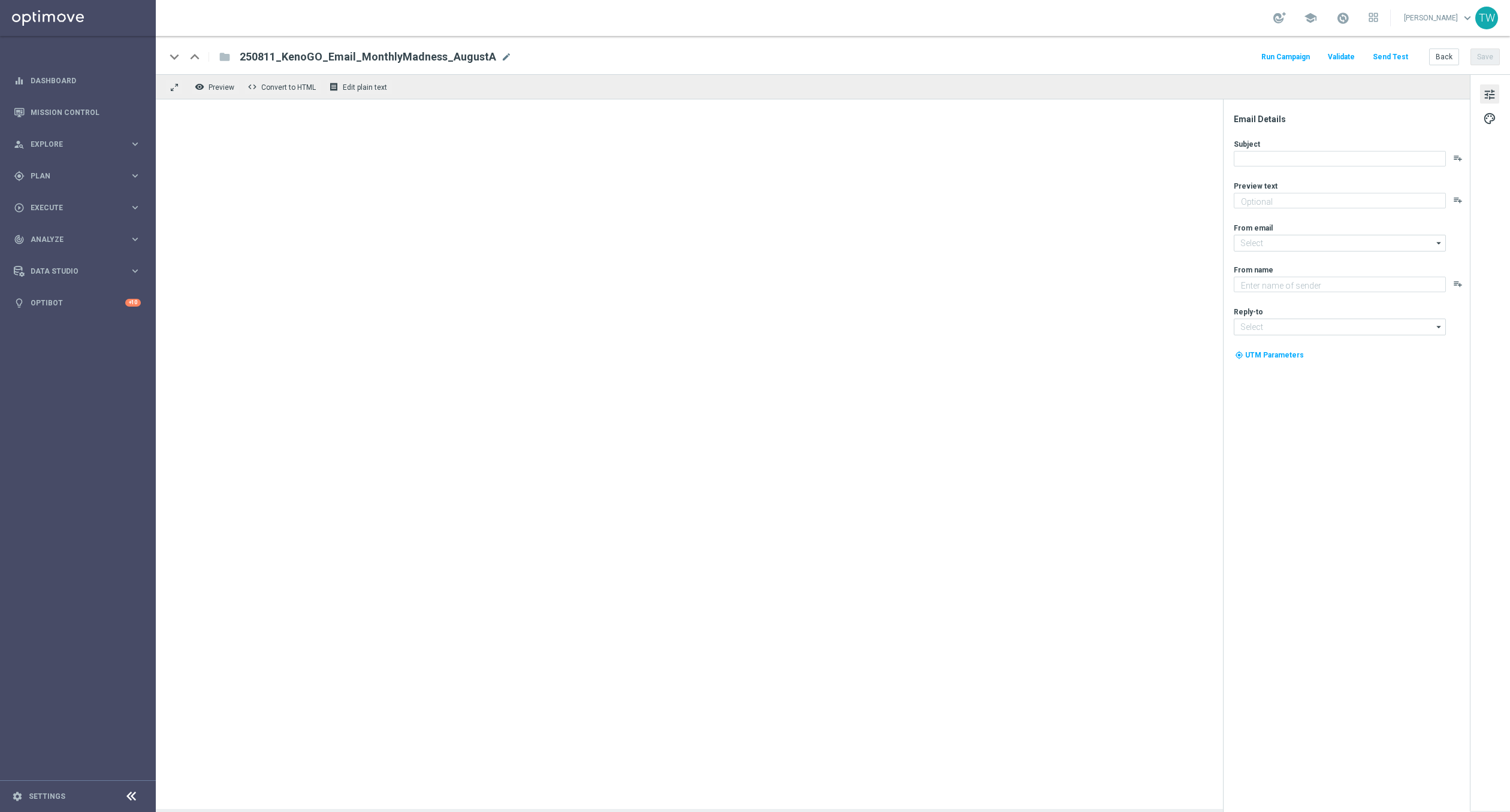
type textarea "Turn August into the month you win big."
type textarea "KenoGO"
type input "mail@crm.kenogo.com.au"
type input "support@kenogo.com.au"
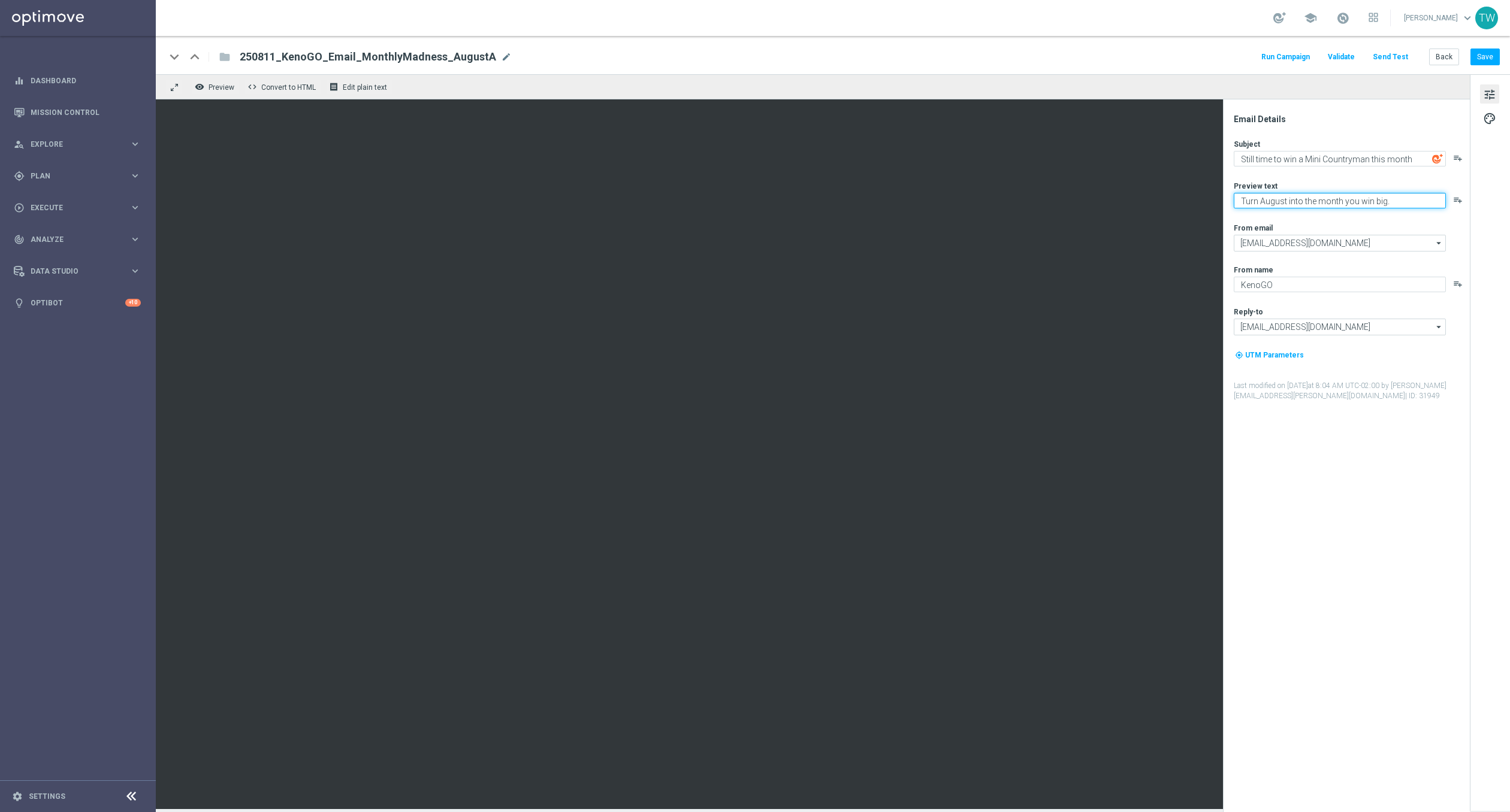
click at [1398, 206] on textarea "Turn August into the month you win big." at bounding box center [1339, 201] width 212 height 16
click at [1290, 161] on textarea "Still time to win a Mini Countryman this month" at bounding box center [1339, 159] width 212 height 16
click at [1321, 206] on textarea "Turn August into the month you win big." at bounding box center [1339, 201] width 212 height 16
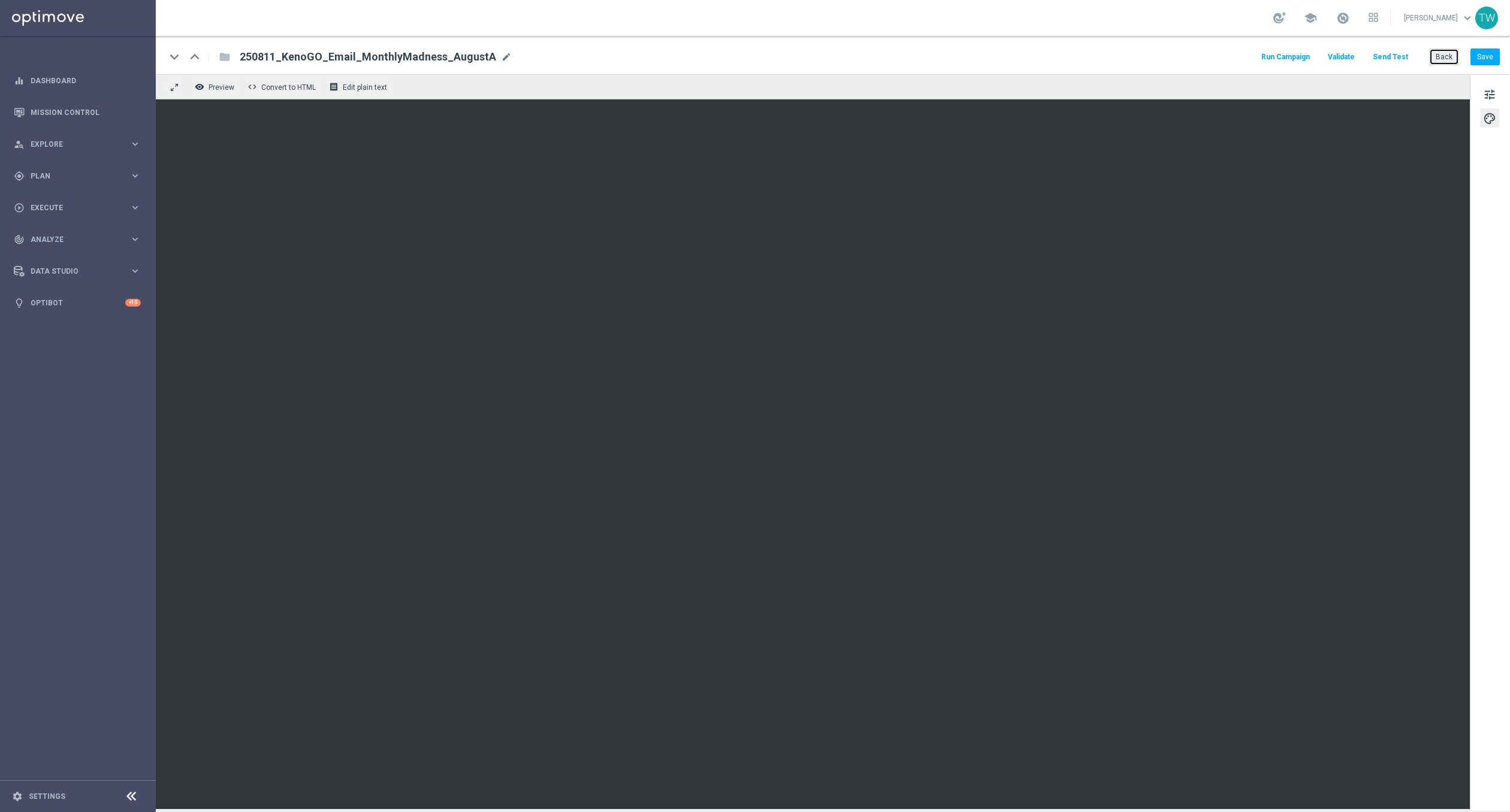
click at [1446, 51] on button "Back" at bounding box center [1444, 56] width 30 height 17
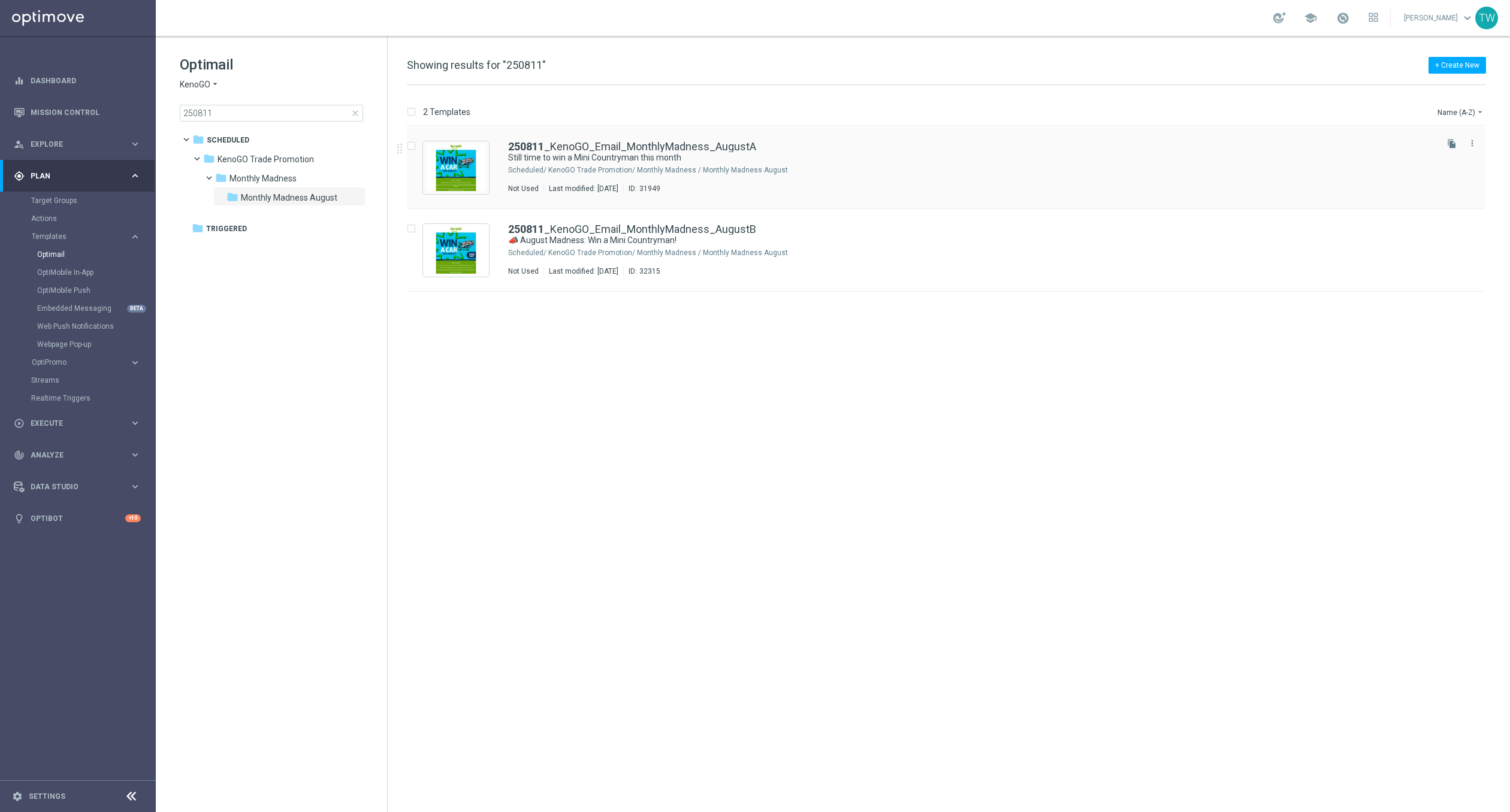
click at [546, 138] on div "250811 _KenoGO_Email_MonthlyMadness_AugustA Still time to win a Mini Countryman…" at bounding box center [946, 167] width 1078 height 83
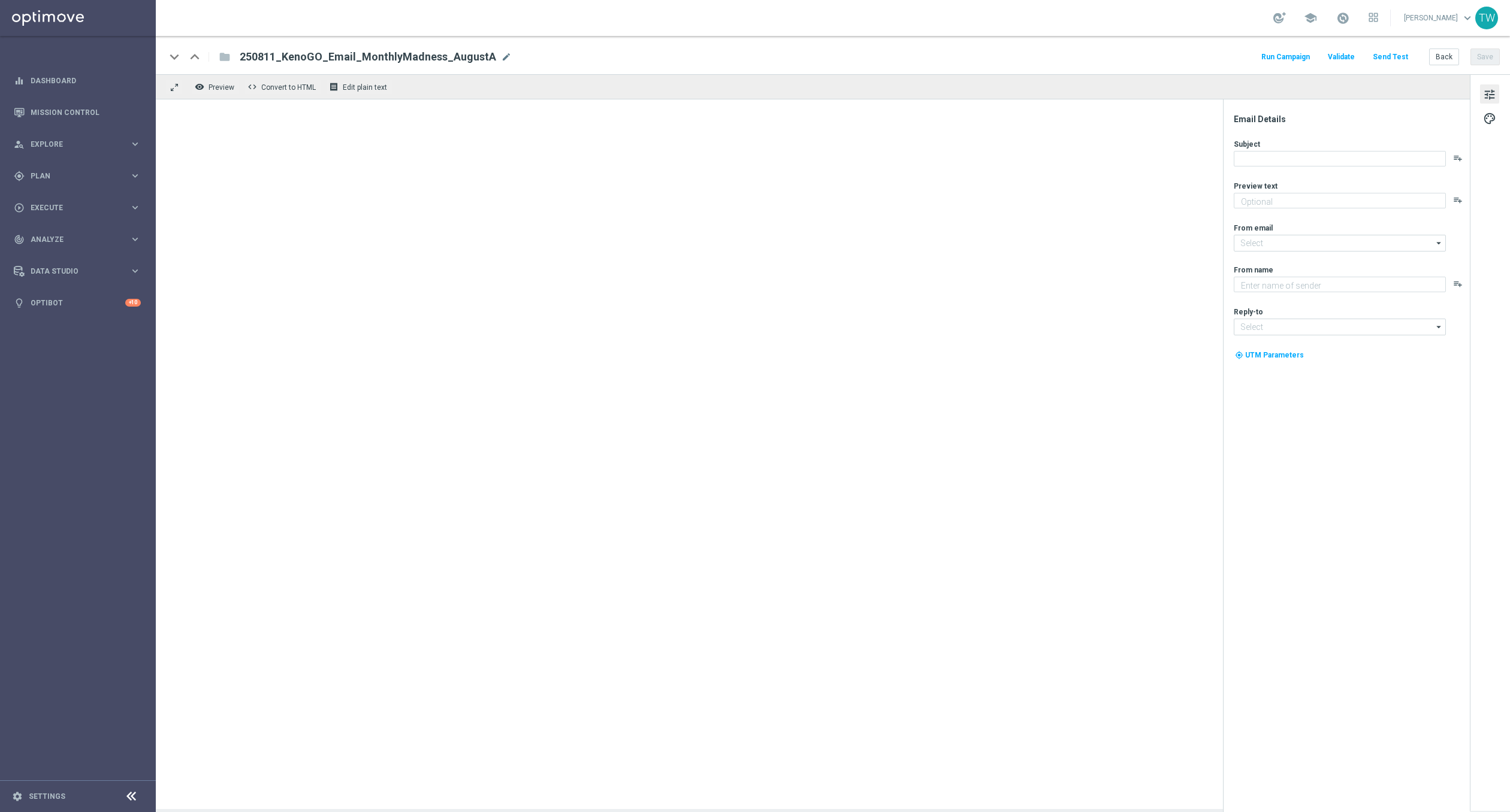
type textarea "Enter now for your chance to drive away in style!"
type textarea "KenoGO"
type input "[EMAIL_ADDRESS][DOMAIN_NAME]"
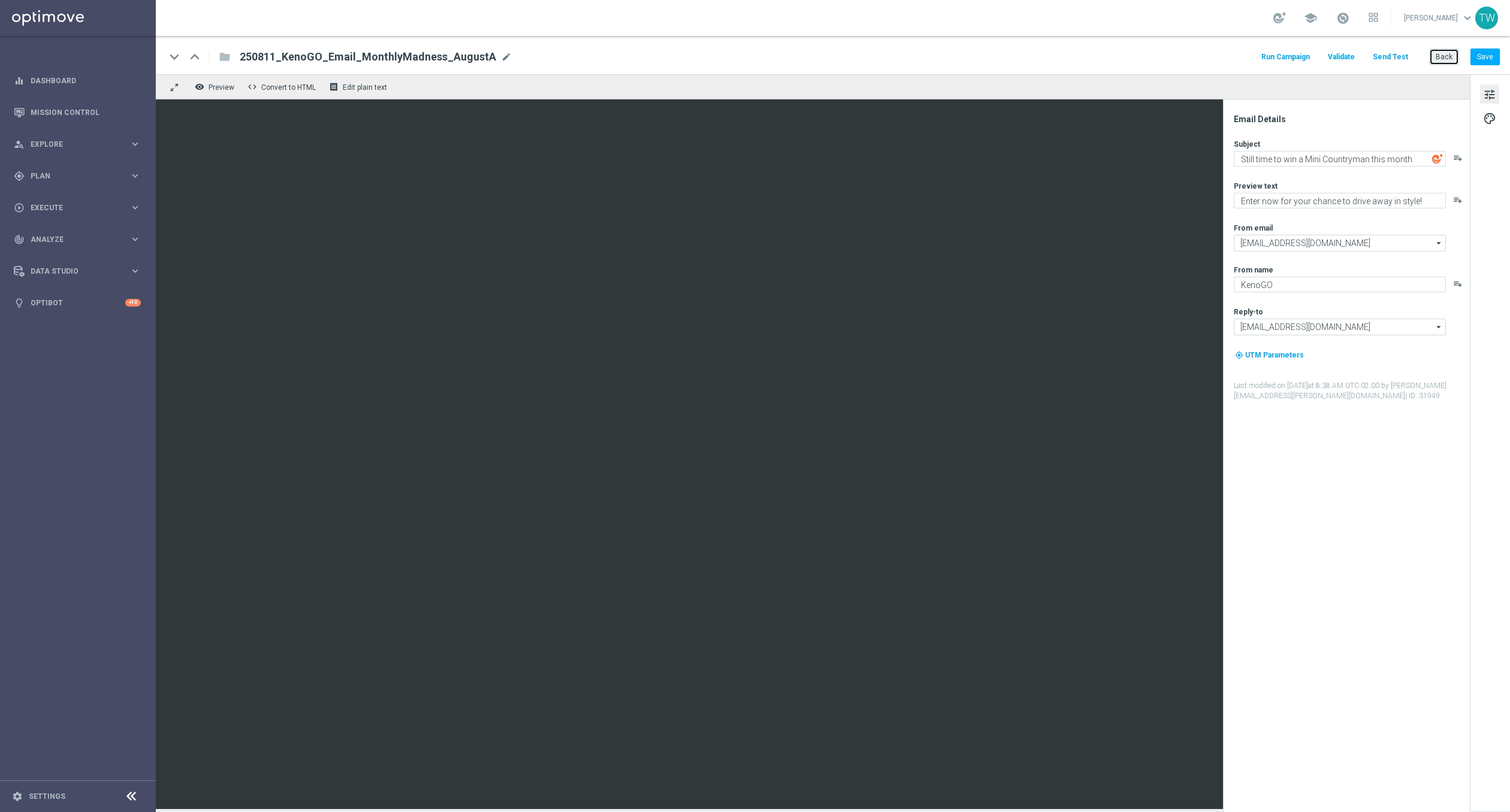
click at [1435, 58] on button "Back" at bounding box center [1444, 56] width 30 height 17
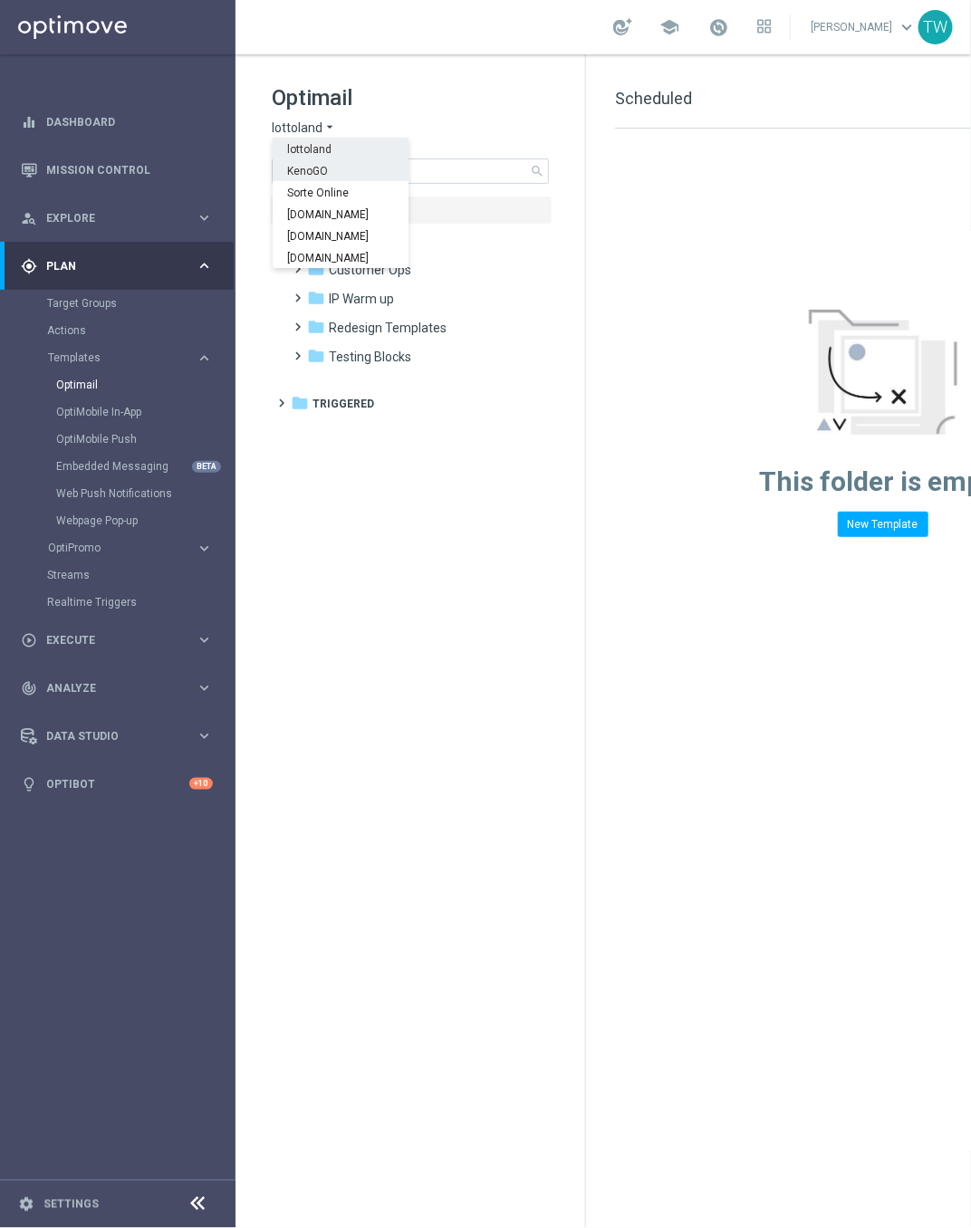
click at [302, 160] on div "KenoGO" at bounding box center [341, 170] width 136 height 22
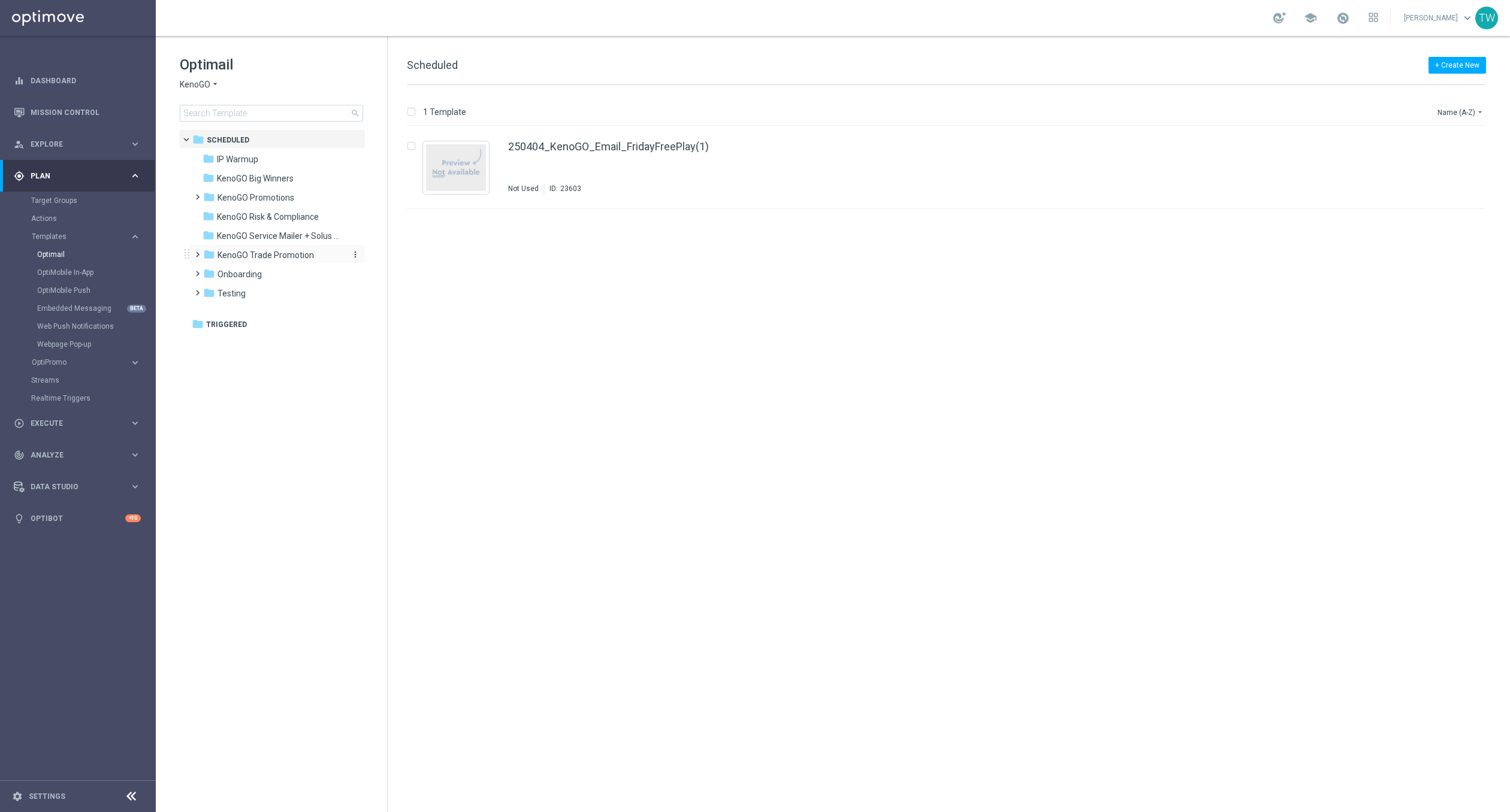
click at [267, 261] on div "folder KenoGO Trade Promotion" at bounding box center [272, 255] width 138 height 14
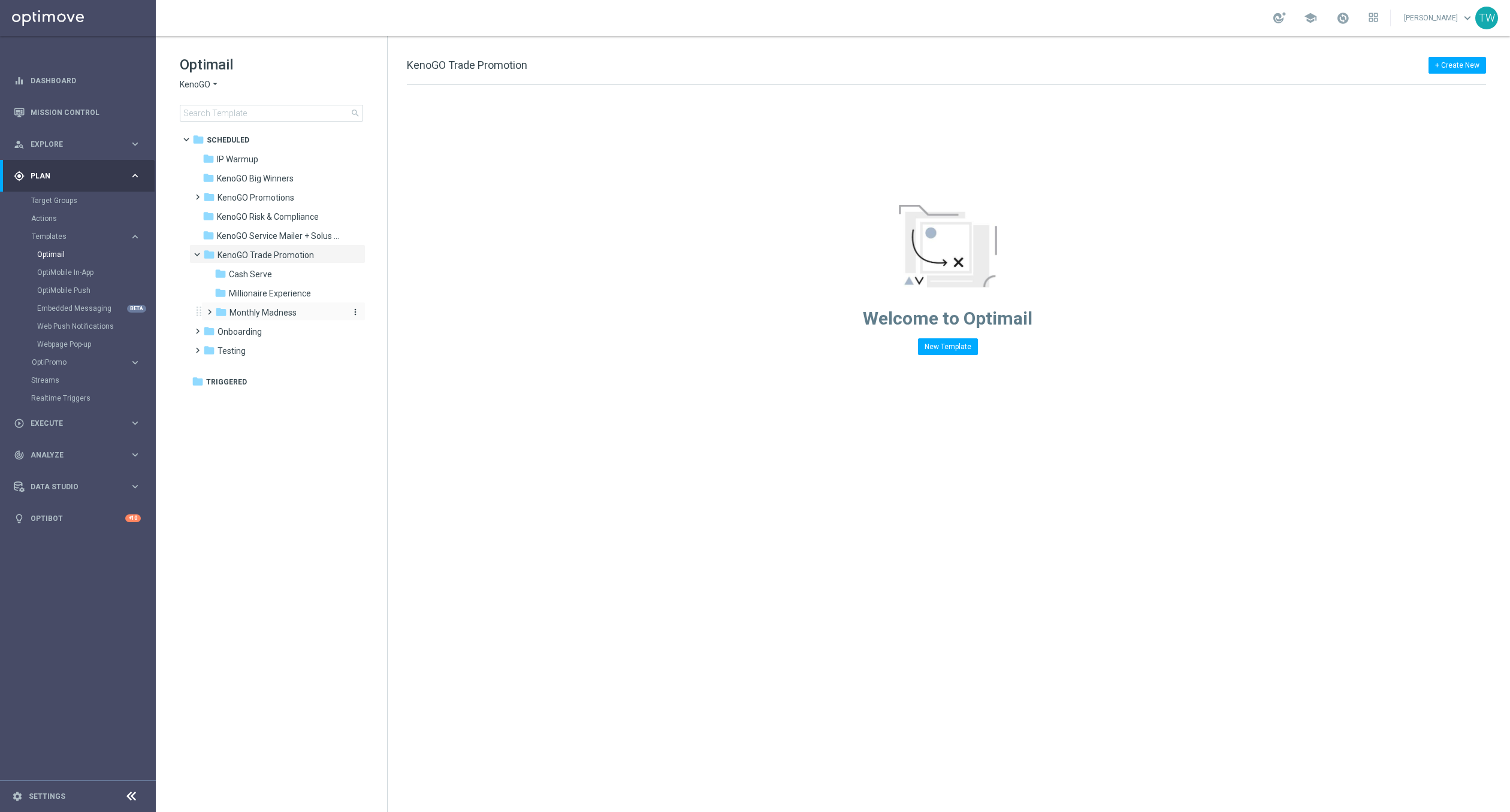
click at [245, 313] on span "Monthly Madness" at bounding box center [263, 313] width 67 height 11
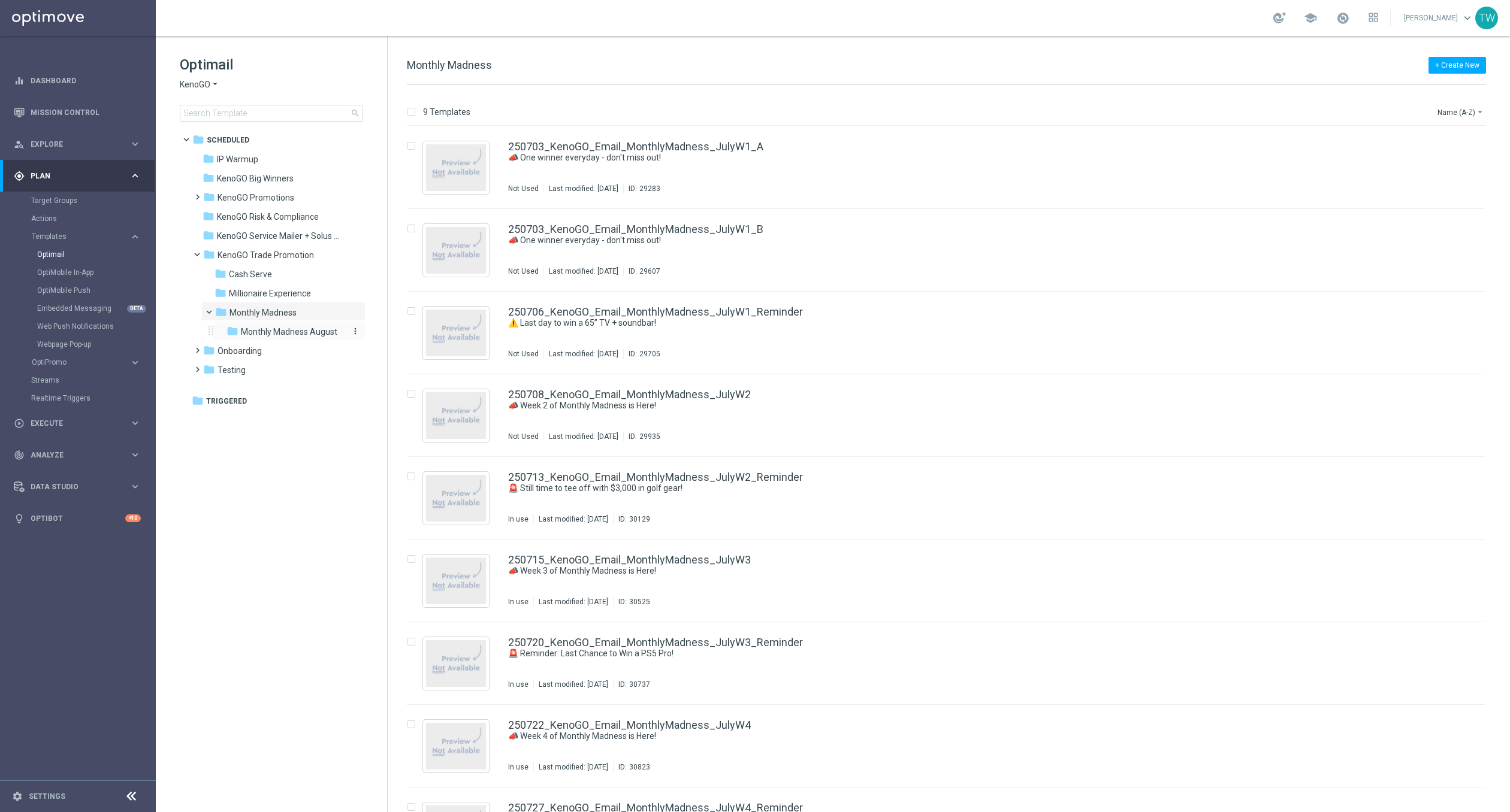
click at [259, 333] on span "Monthly Madness August" at bounding box center [289, 332] width 97 height 11
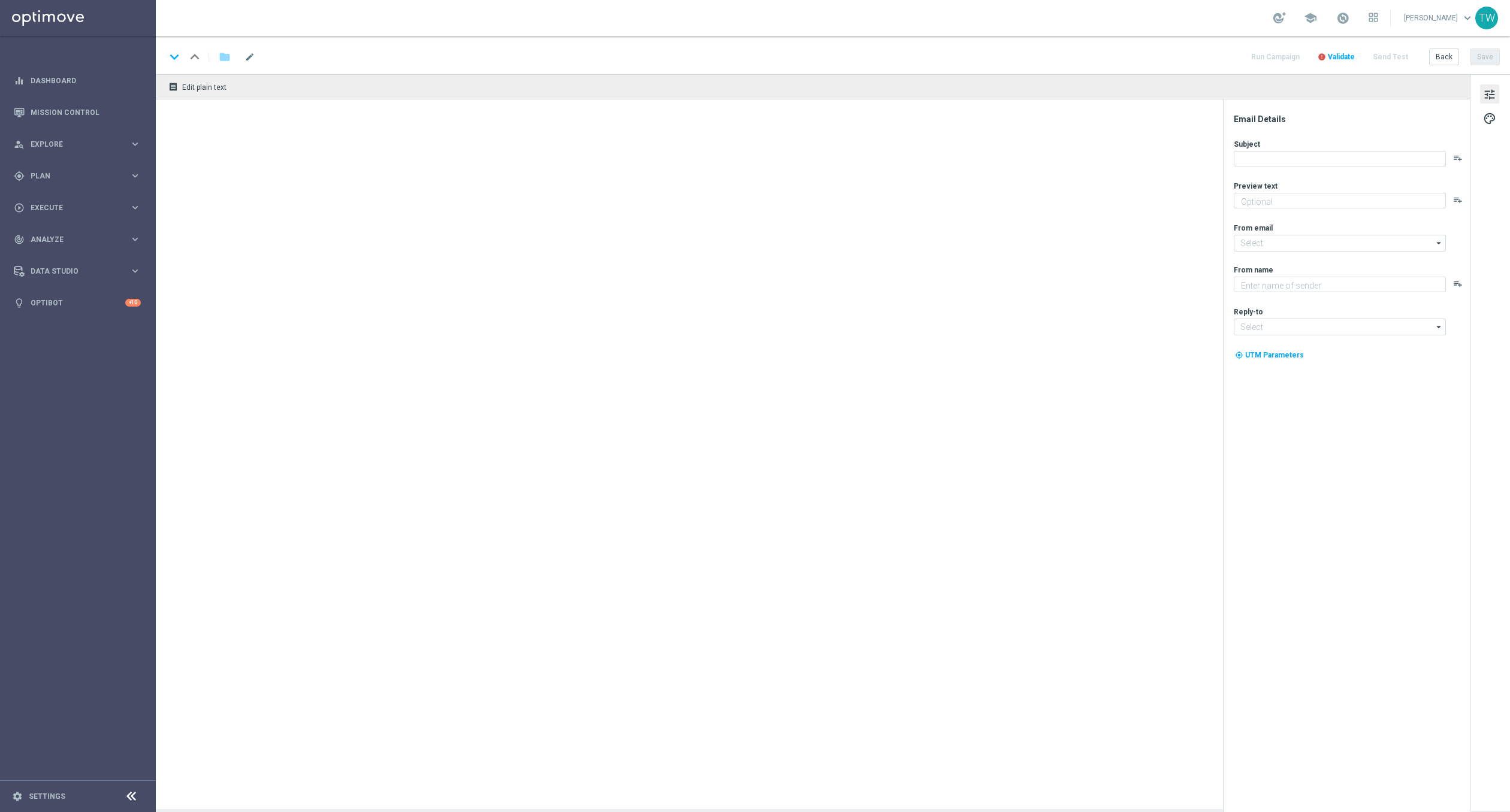
type textarea "Enter now for your chance to drive away in style!"
type textarea "KenoGO"
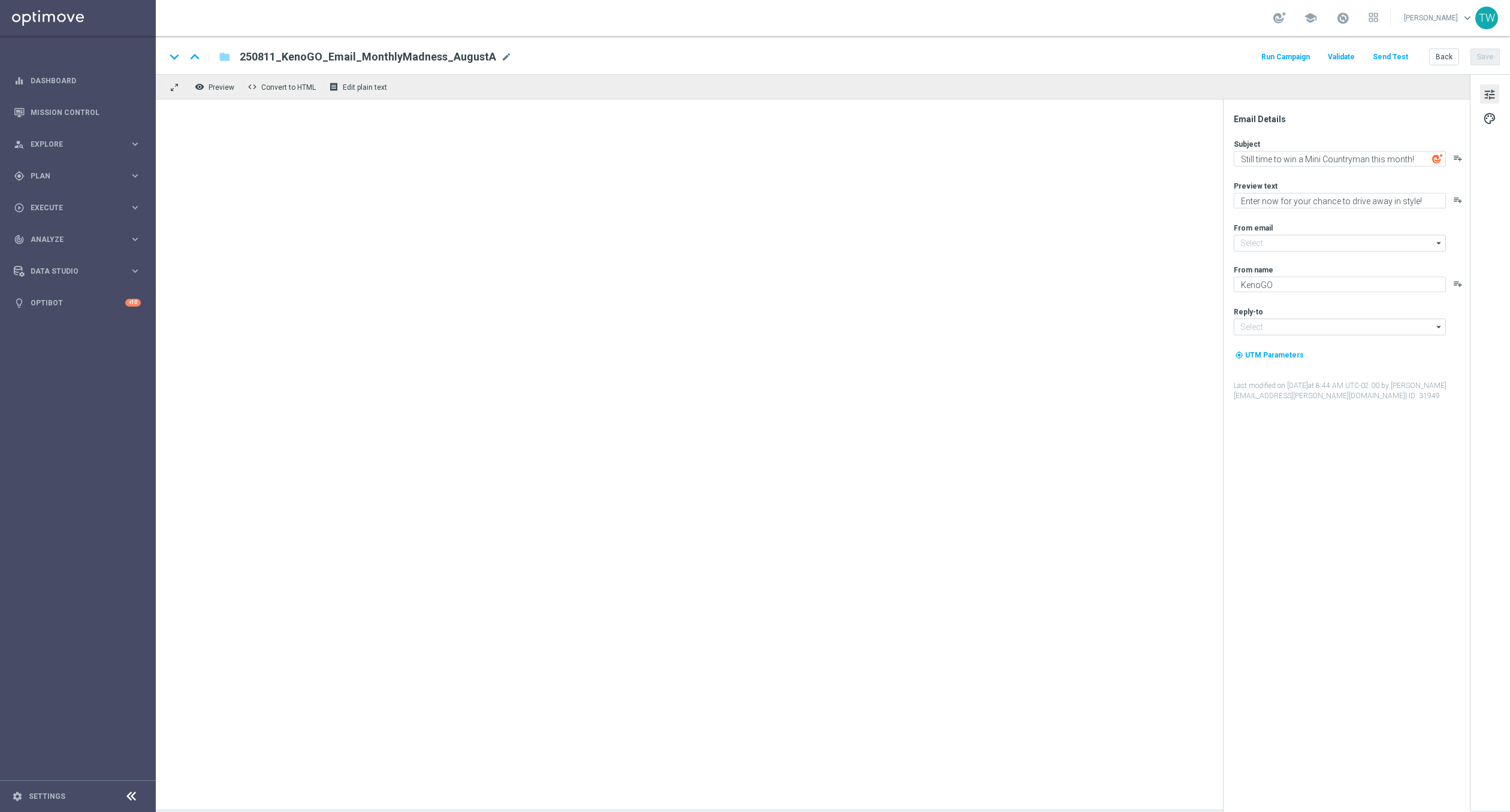
type input "[EMAIL_ADDRESS][DOMAIN_NAME]"
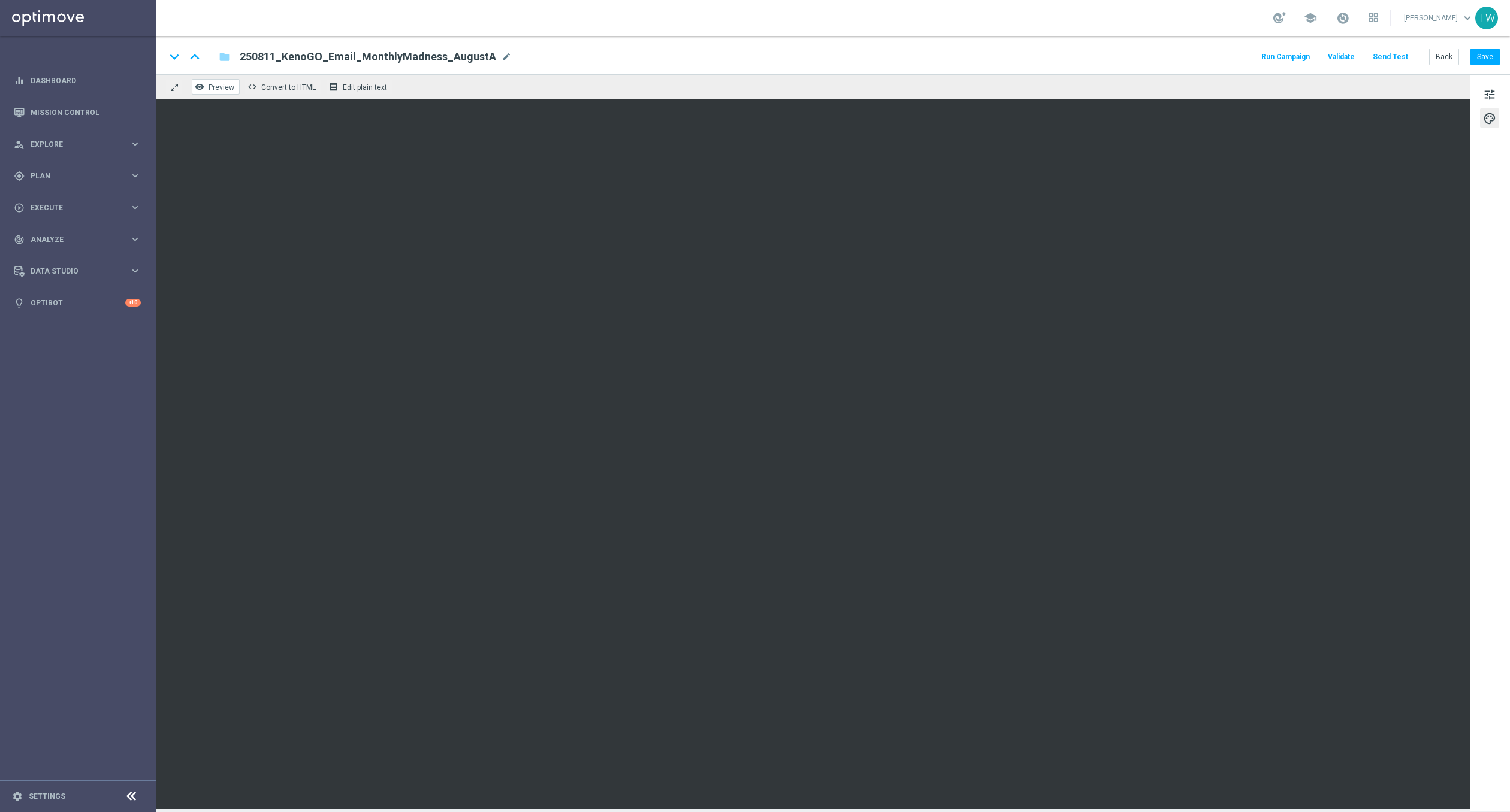
click at [219, 79] on button "remove_red_eye Preview" at bounding box center [216, 87] width 48 height 16
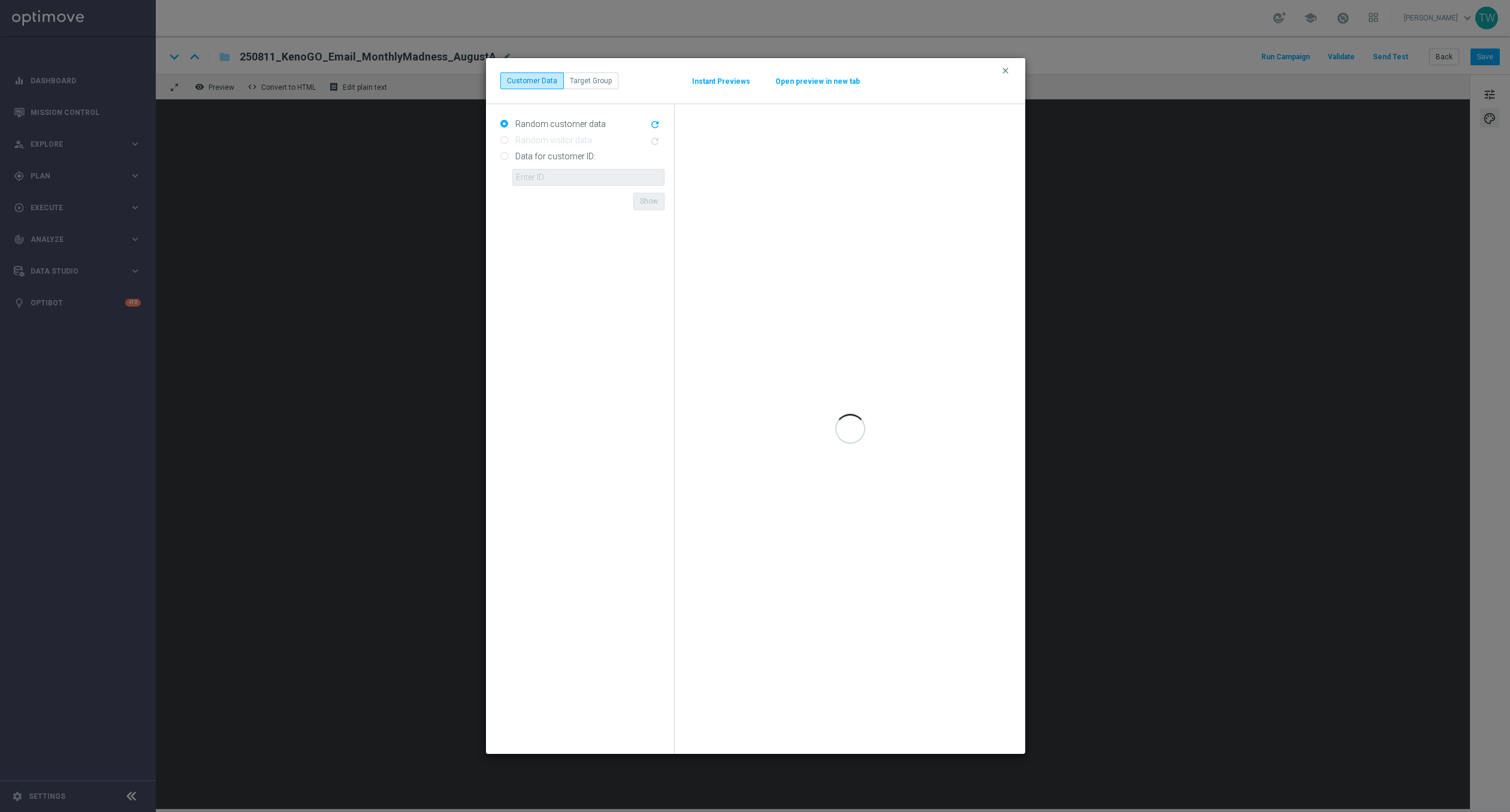
click at [777, 77] on button "Open preview in new tab" at bounding box center [818, 81] width 86 height 9
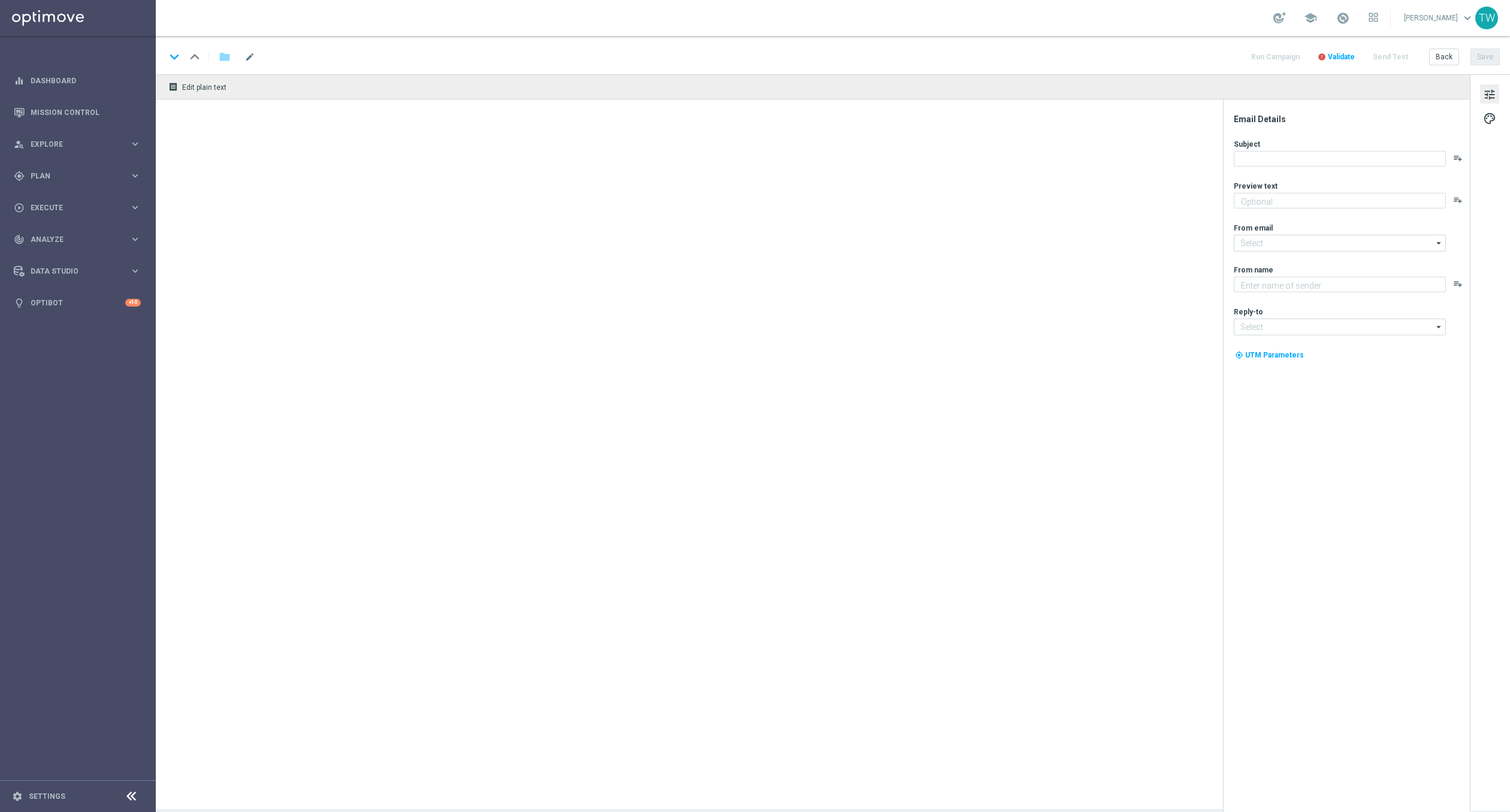
type textarea "Enter now for your chance to drive away in style!"
type input "[EMAIL_ADDRESS][DOMAIN_NAME]"
type textarea "KenoGO"
type input "[EMAIL_ADDRESS][DOMAIN_NAME]"
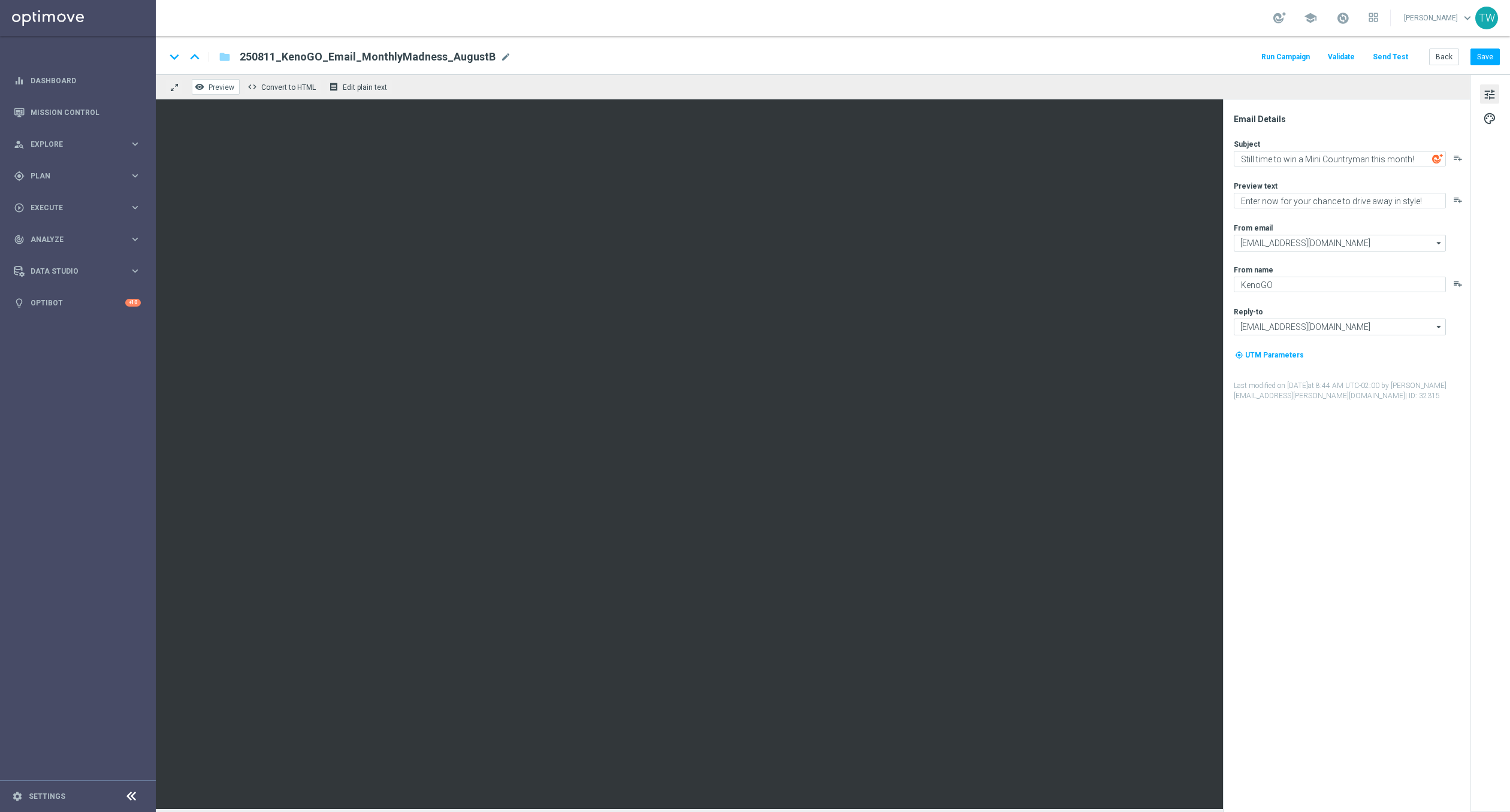
click at [217, 84] on span "Preview" at bounding box center [221, 87] width 26 height 9
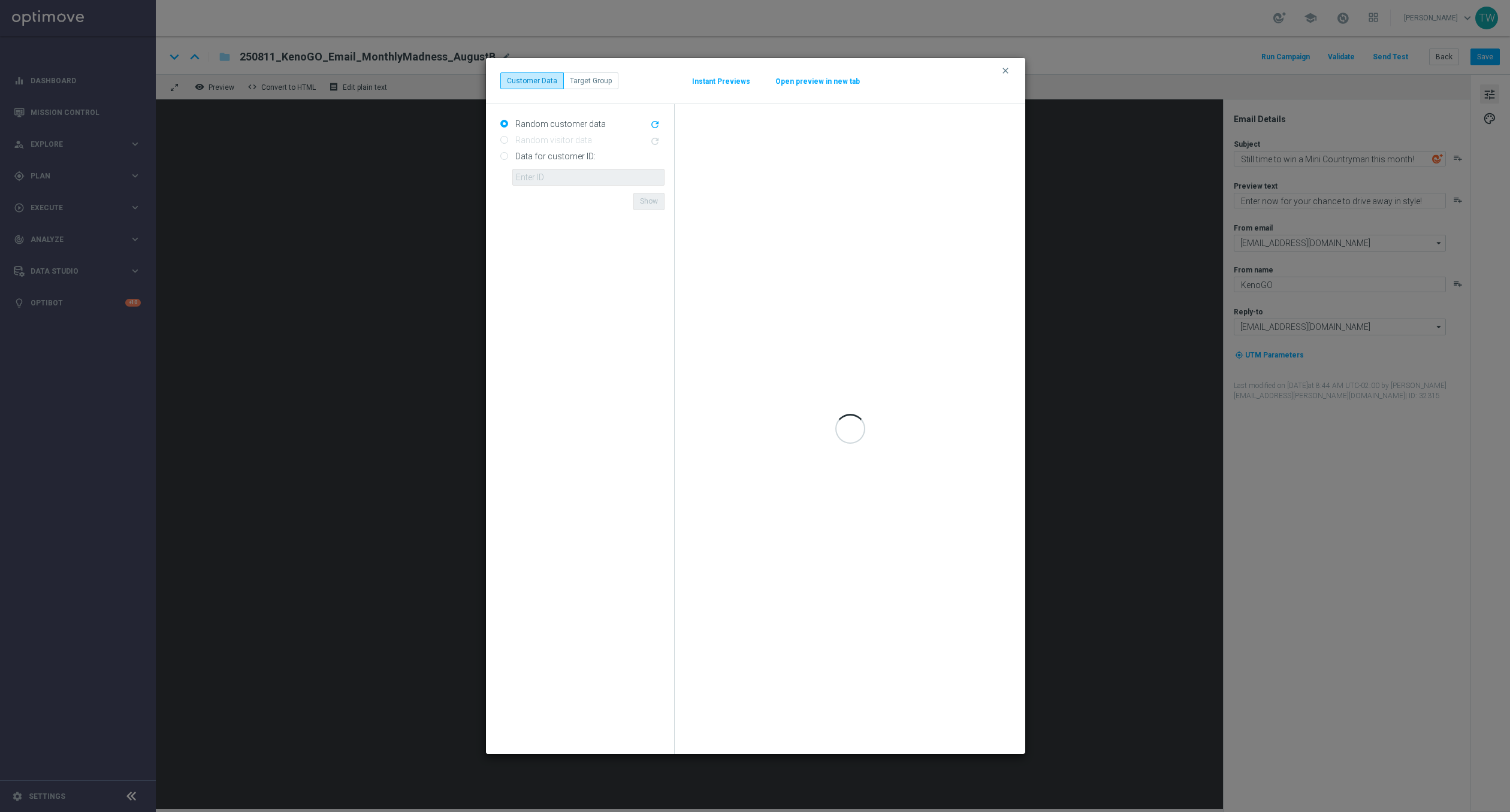
click at [825, 79] on button "Open preview in new tab" at bounding box center [818, 81] width 86 height 9
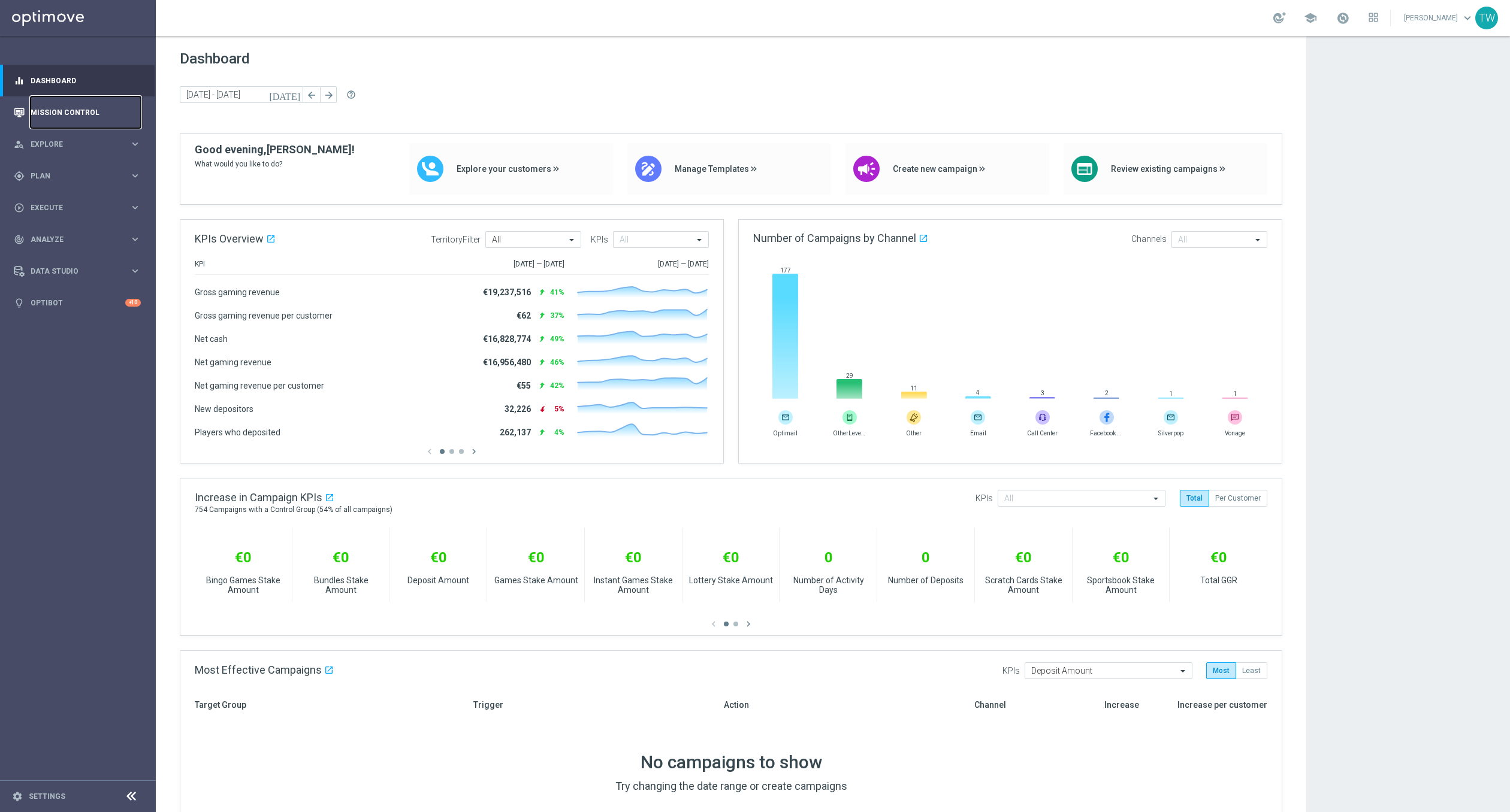
click at [52, 108] on link "Mission Control" at bounding box center [85, 112] width 110 height 32
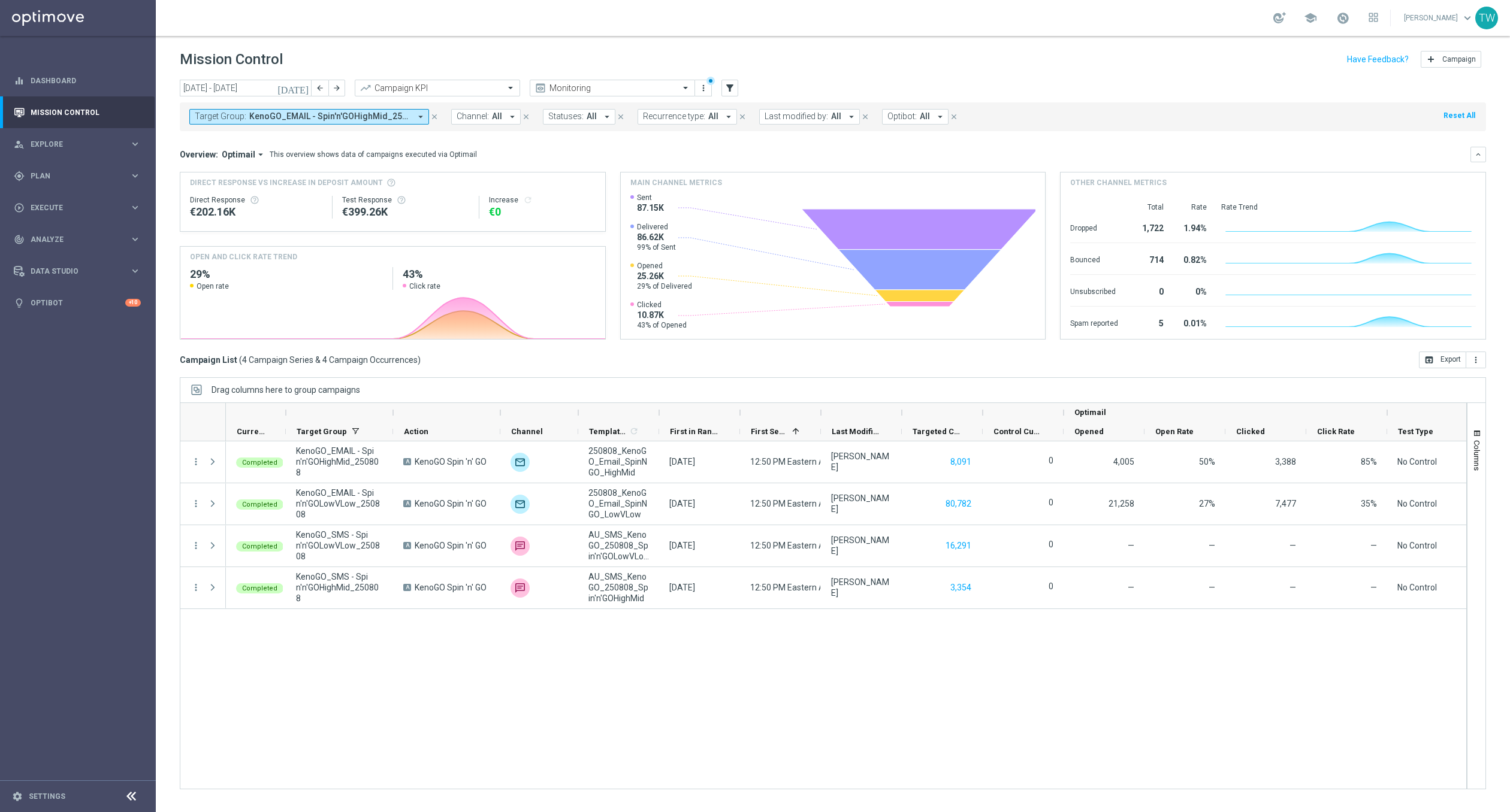
click at [251, 119] on span "KenoGO_EMAIL - Spin'n'GOHighMid_250808, KenoGO_EMAIL - Spin'n'GOLowVLow_250808,…" at bounding box center [330, 116] width 161 height 10
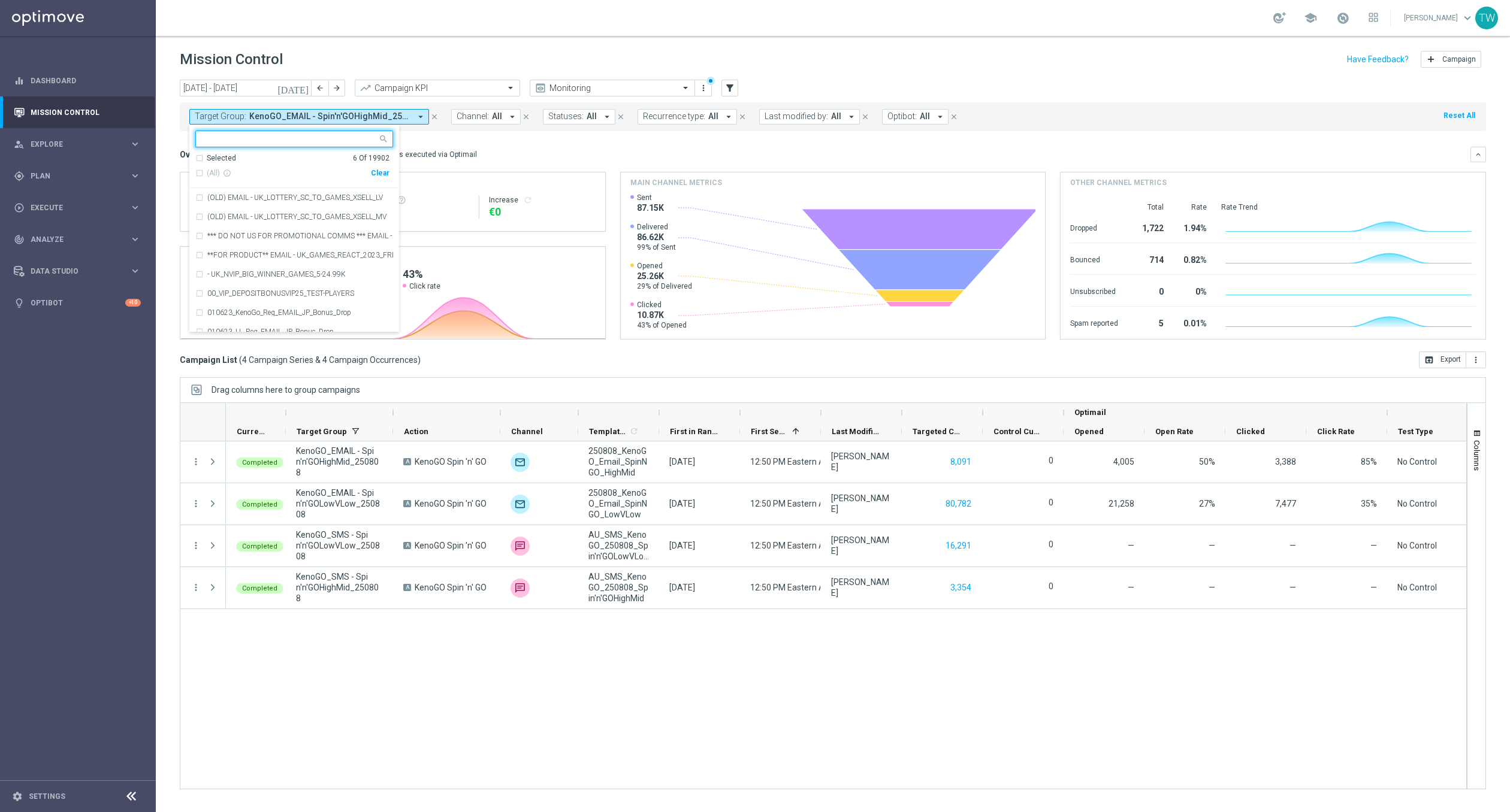
click at [335, 142] on input "text" at bounding box center [289, 139] width 175 height 10
click at [264, 171] on span "(All Search Results)" at bounding box center [240, 173] width 66 height 10
type input "250811"
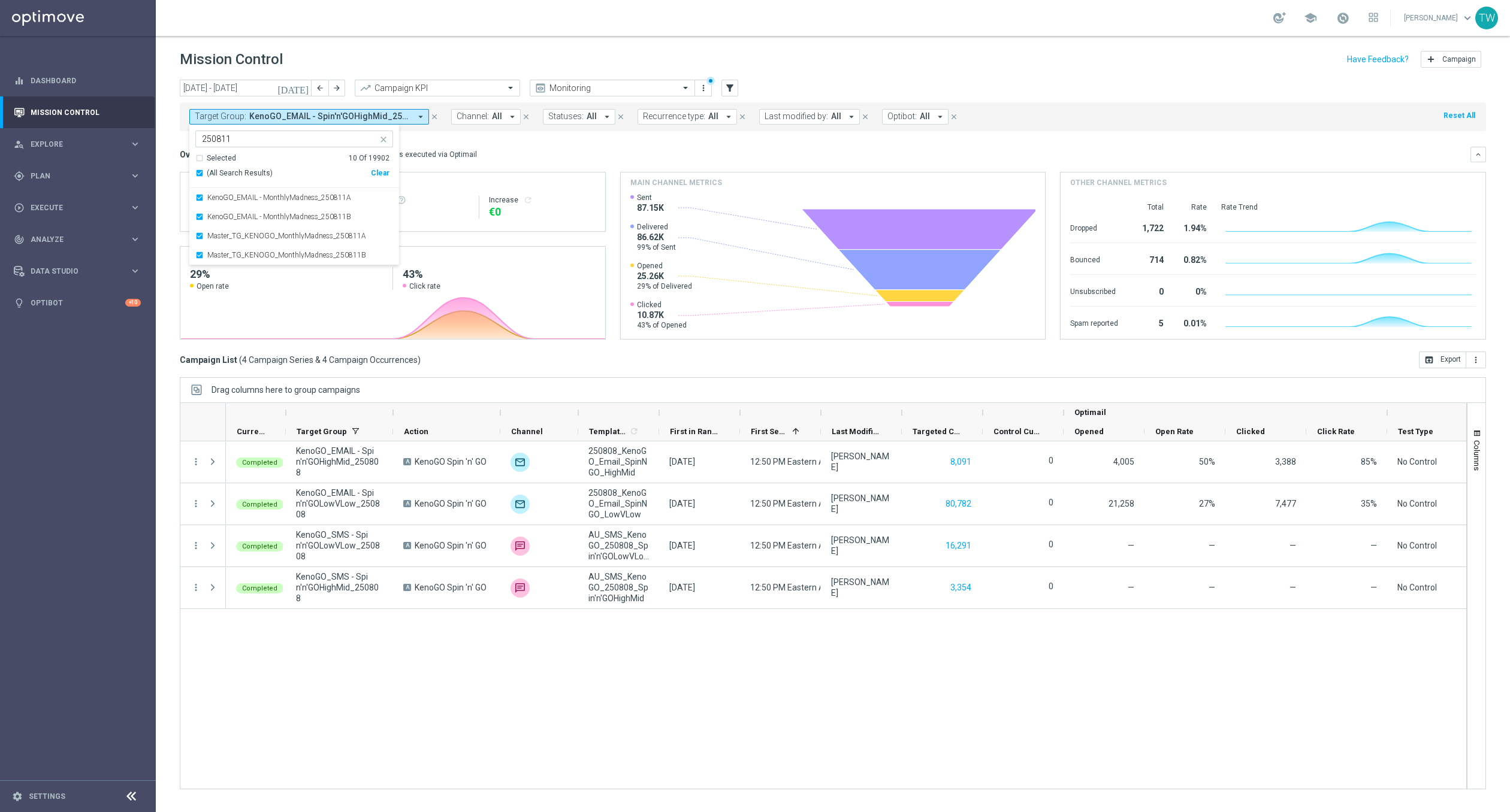
click at [499, 140] on mini-dashboard "Overview: Optimail arrow_drop_down This overview shows data of campaigns execut…" at bounding box center [833, 241] width 1306 height 220
click at [301, 83] on icon "[DATE]" at bounding box center [293, 88] width 32 height 11
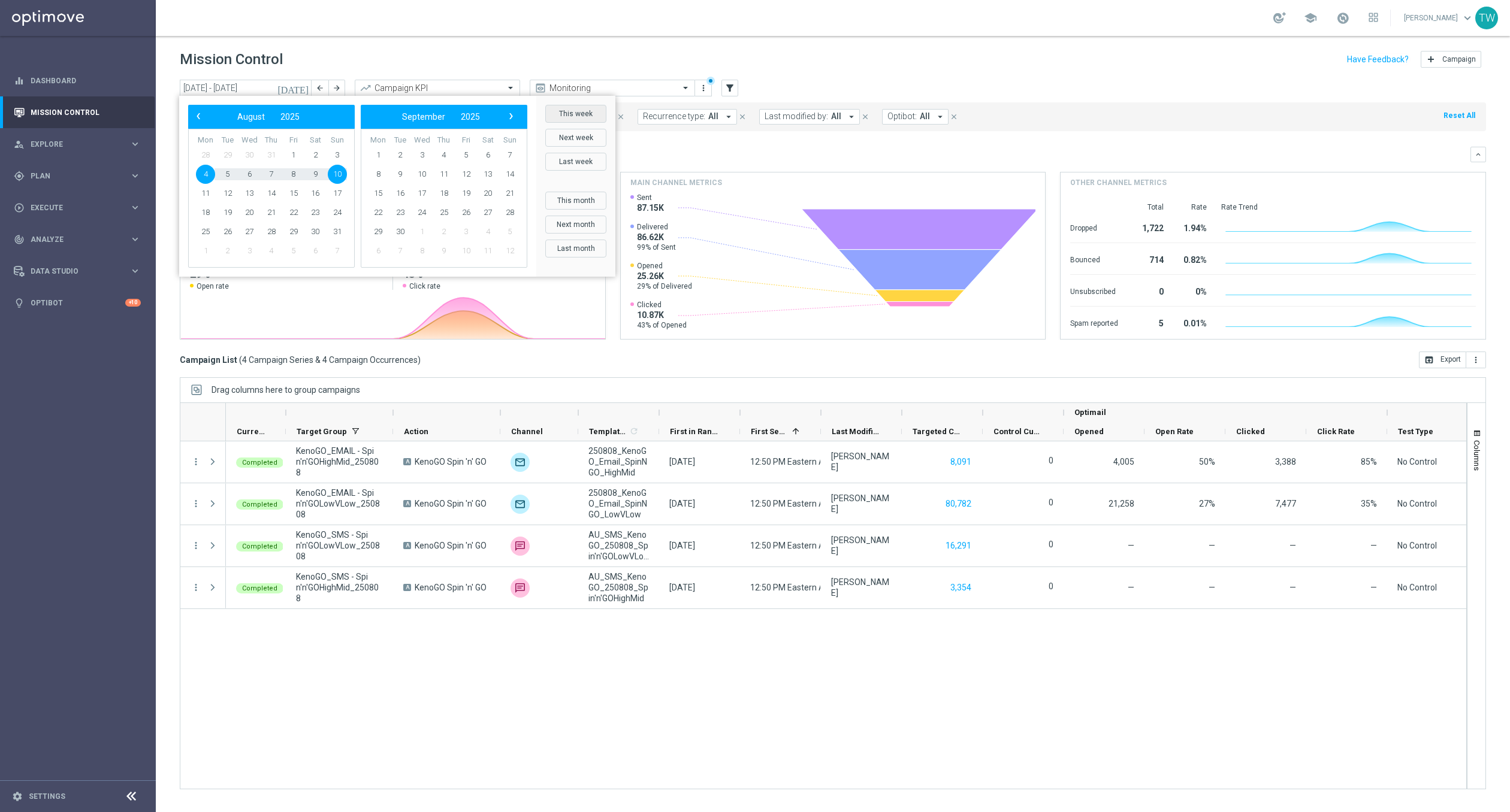
click at [581, 114] on button "This week" at bounding box center [575, 114] width 61 height 18
type input "[DATE] - [DATE]"
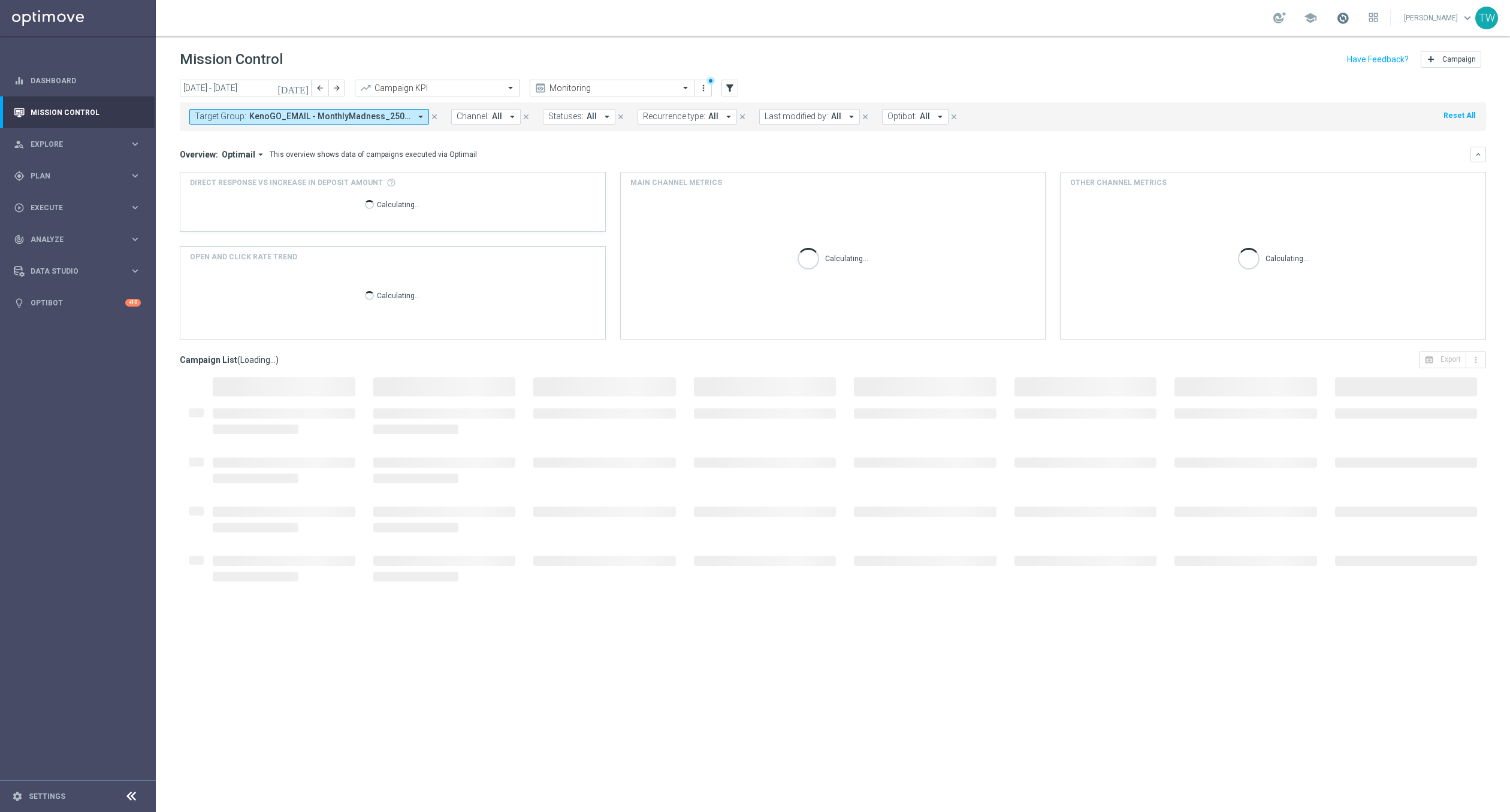
click at [1349, 21] on span at bounding box center [1343, 18] width 13 height 13
